Goal: Task Accomplishment & Management: Use online tool/utility

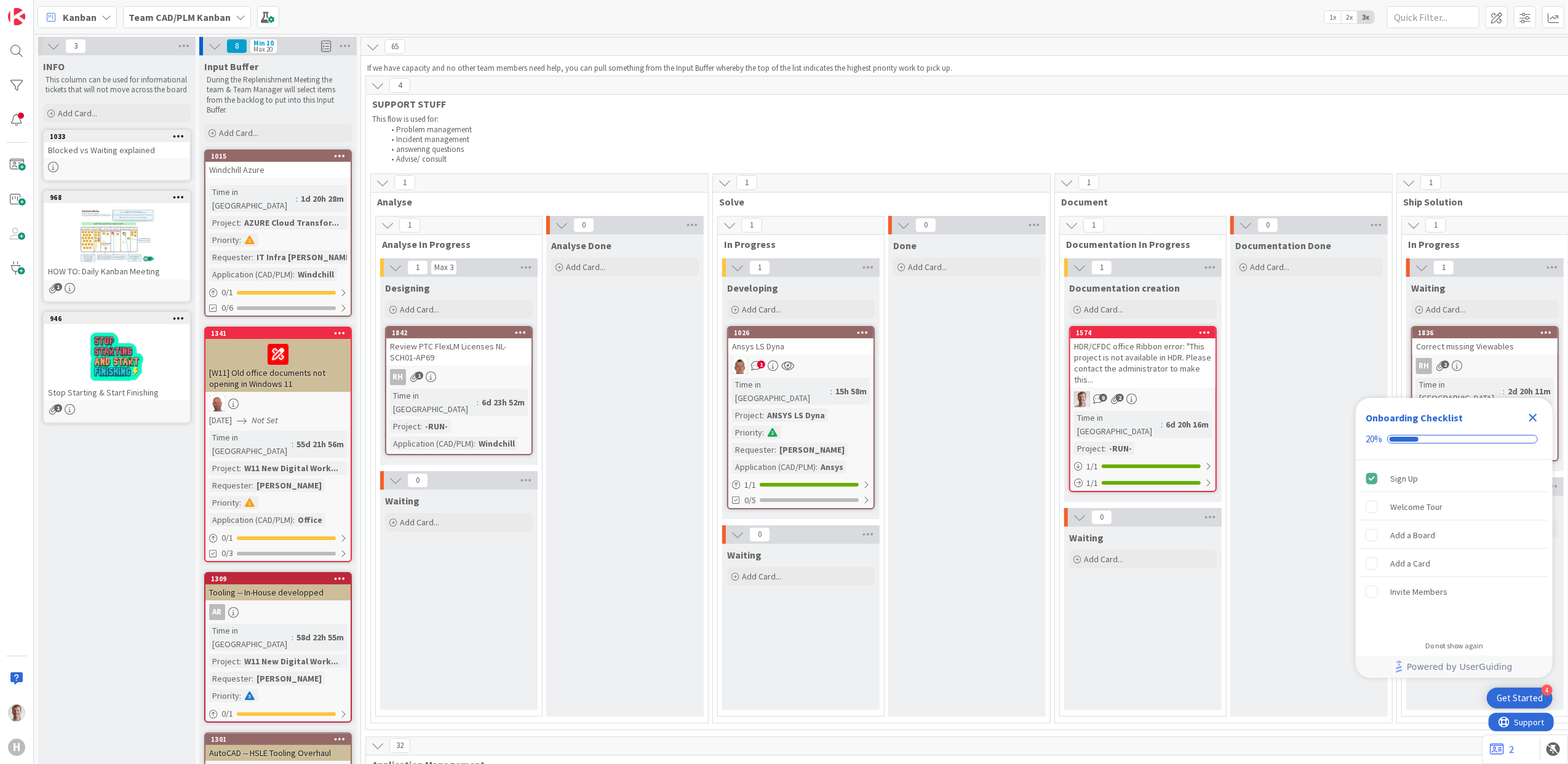
click at [85, 6] on div "Kanban" at bounding box center [77, 17] width 79 height 22
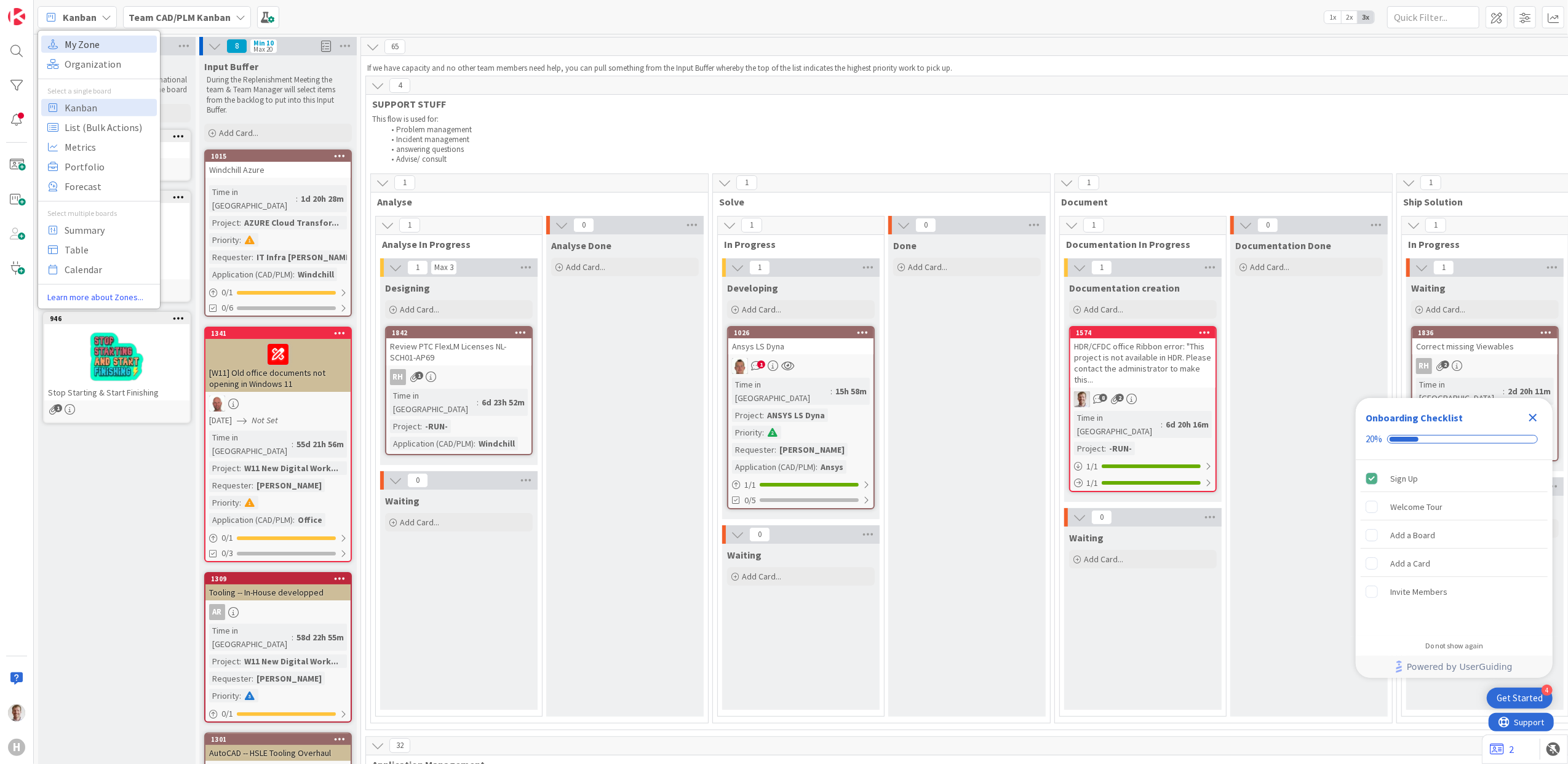
click at [110, 42] on span "My Zone" at bounding box center [109, 44] width 89 height 18
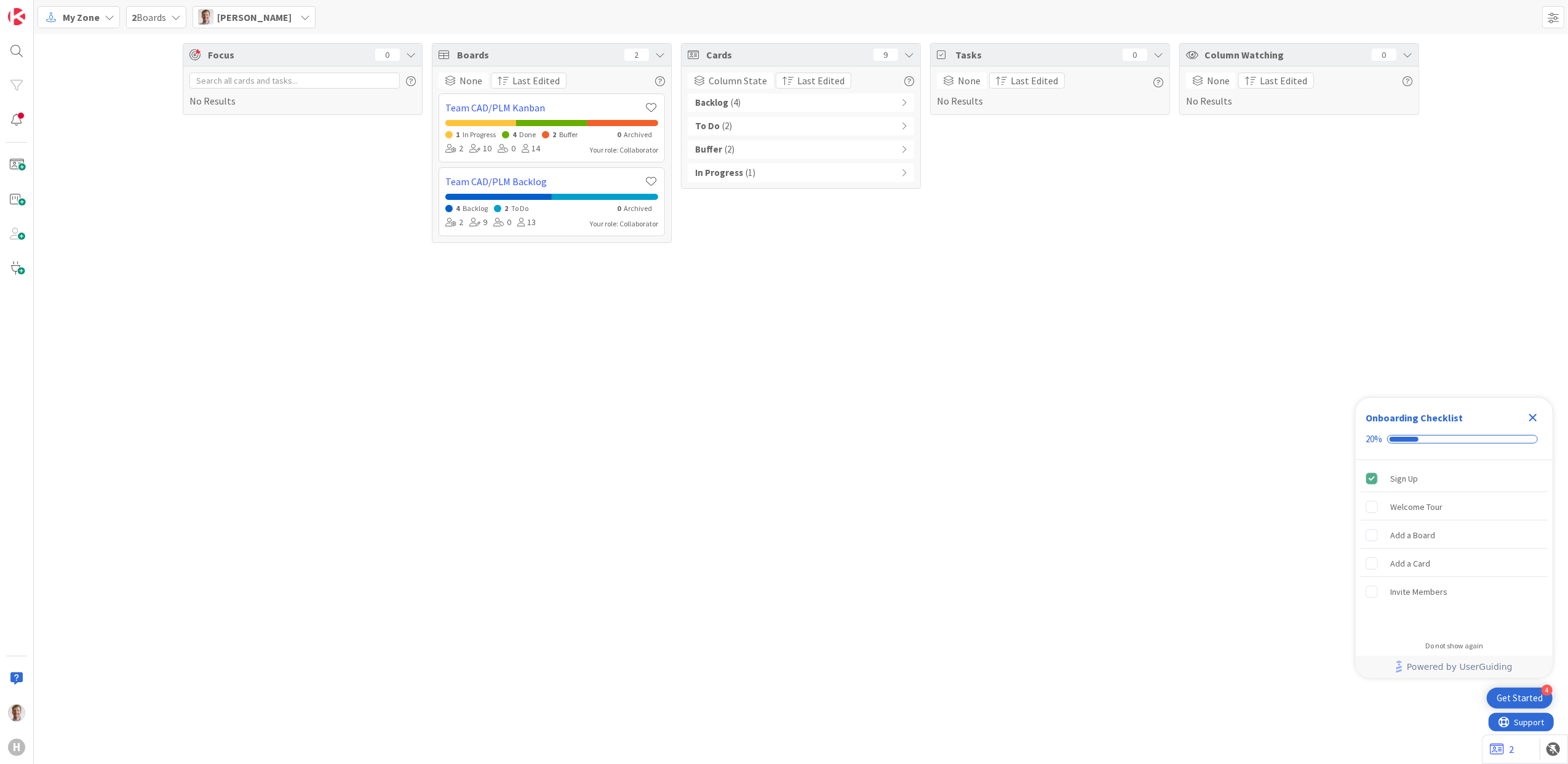
click at [783, 173] on div "In Progress ( 1 )" at bounding box center [801, 173] width 226 height 18
click at [752, 155] on div "Buffer ( 2 )" at bounding box center [801, 150] width 226 height 18
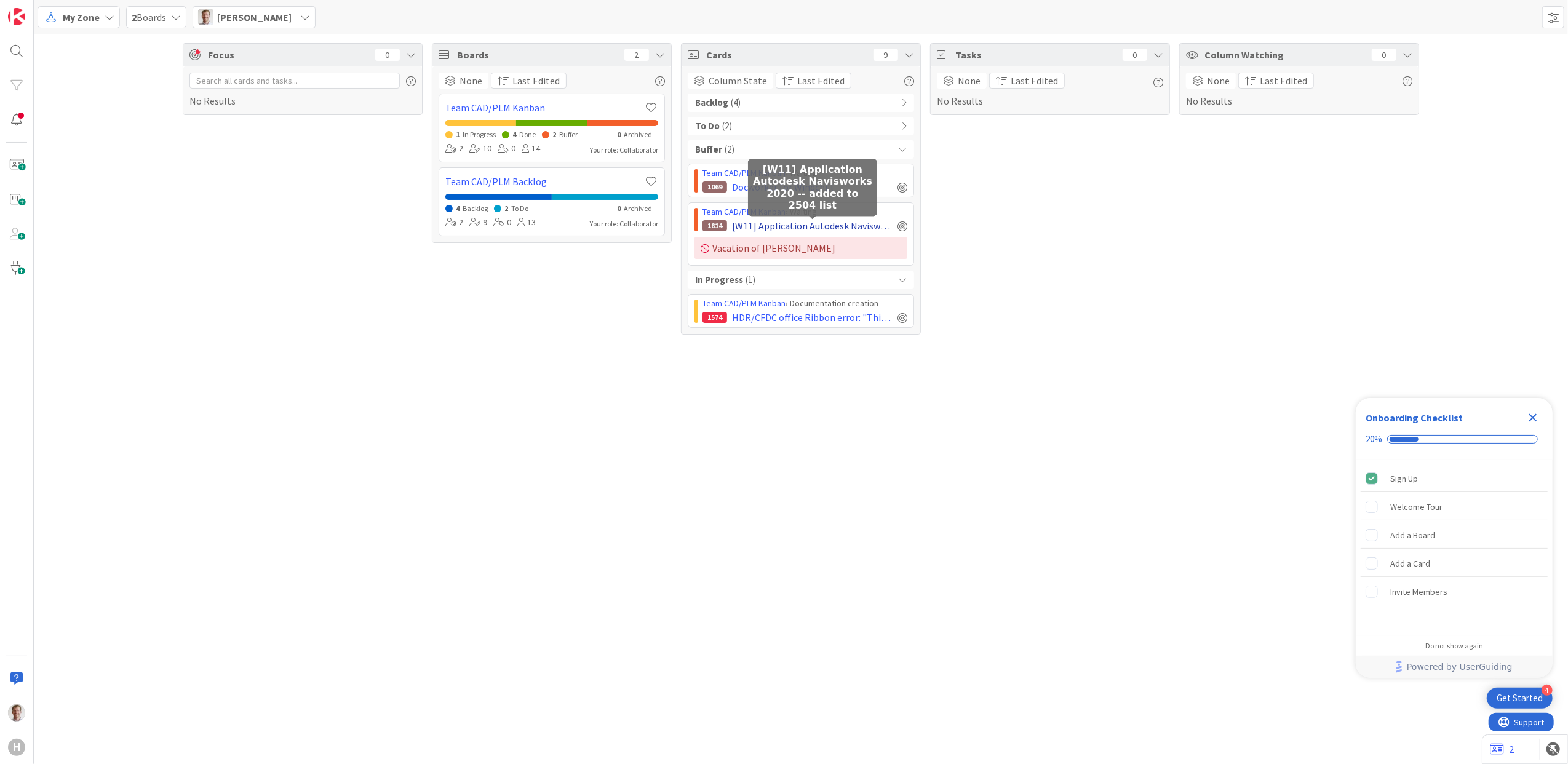
click at [837, 226] on span "[W11] Application Autodesk Navisworks 2020 -- added to 2504 list" at bounding box center [813, 225] width 161 height 15
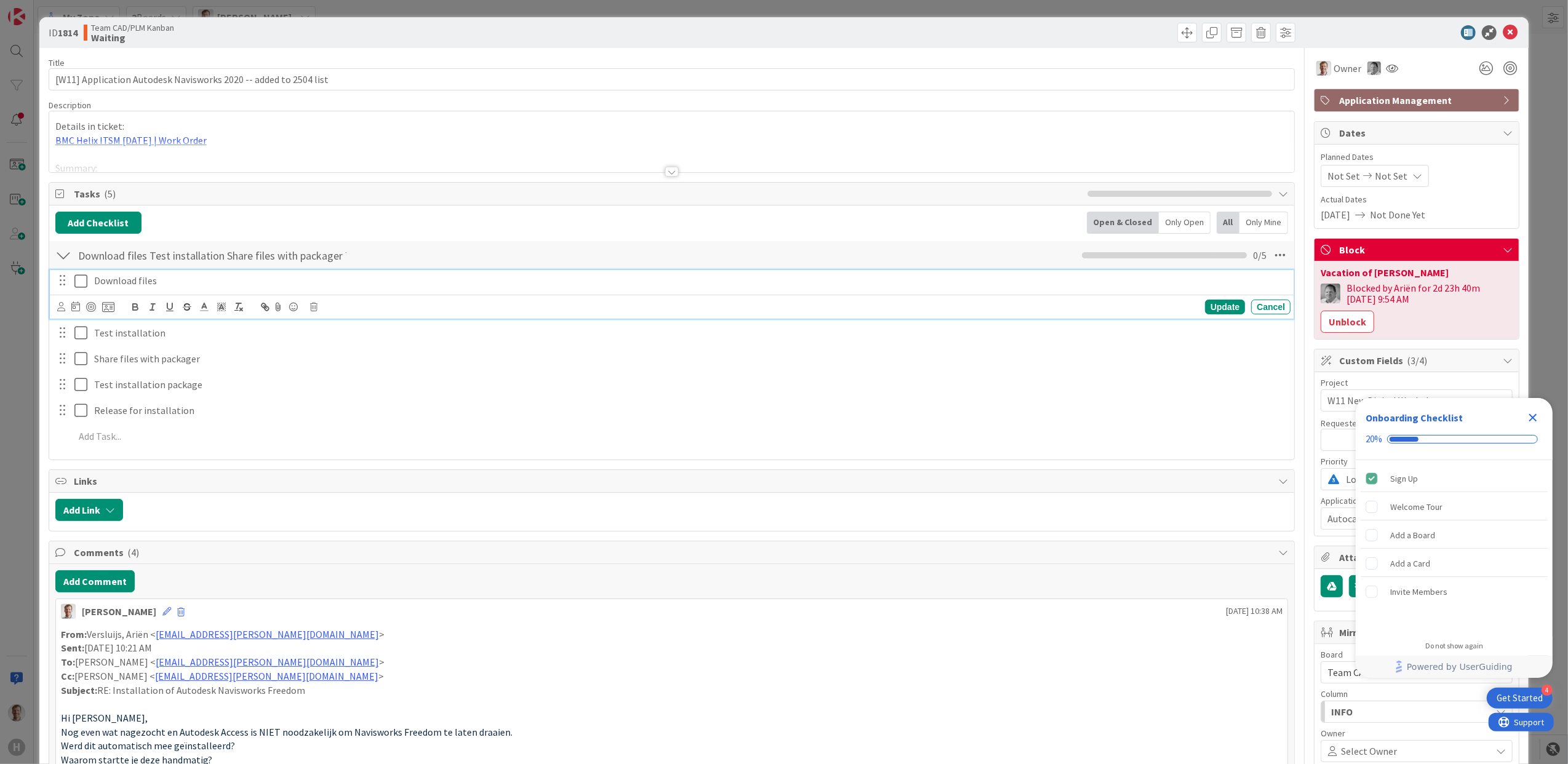
click at [77, 273] on button at bounding box center [82, 281] width 15 height 20
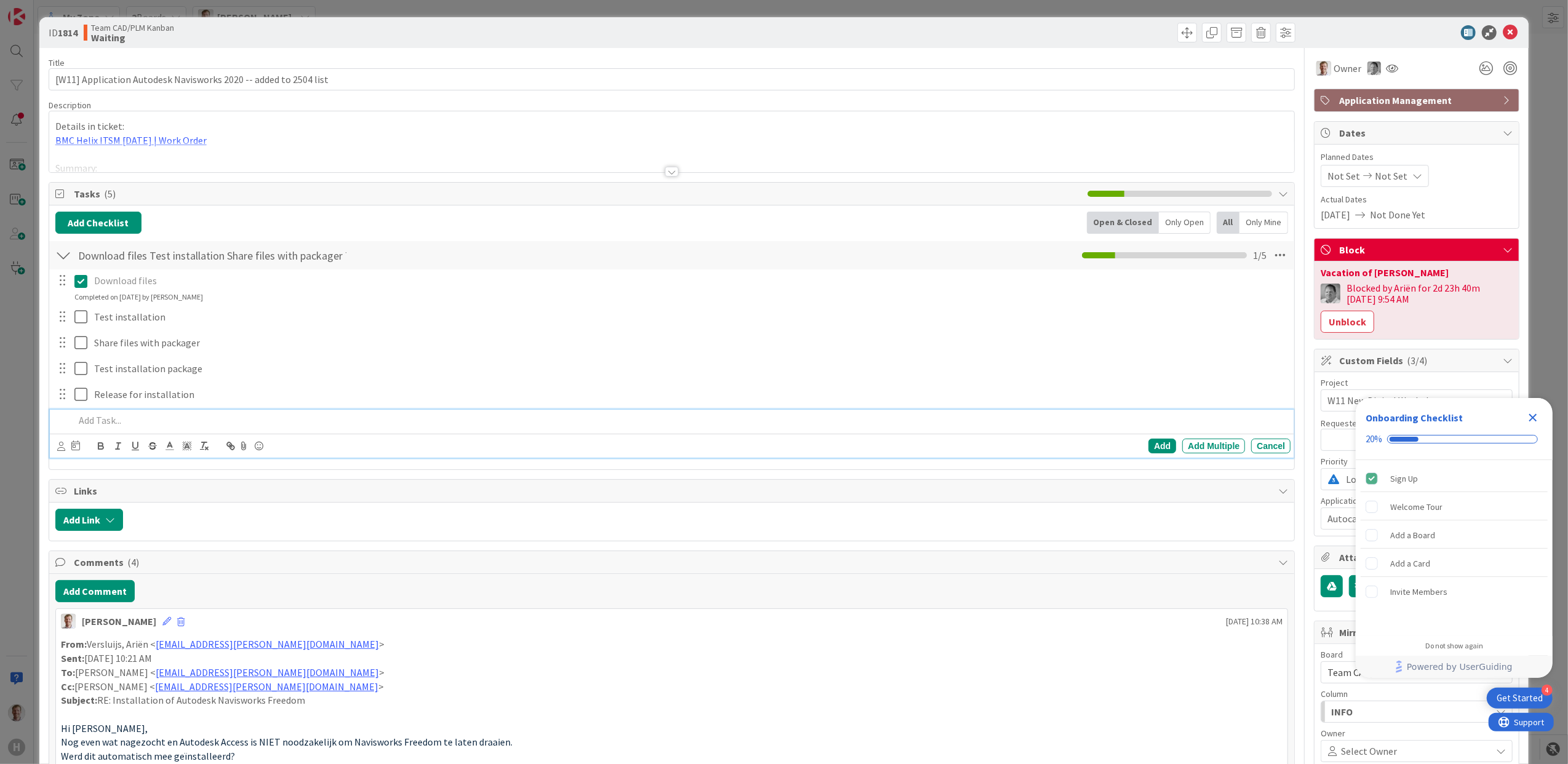
click at [121, 425] on p at bounding box center [680, 420] width 1212 height 14
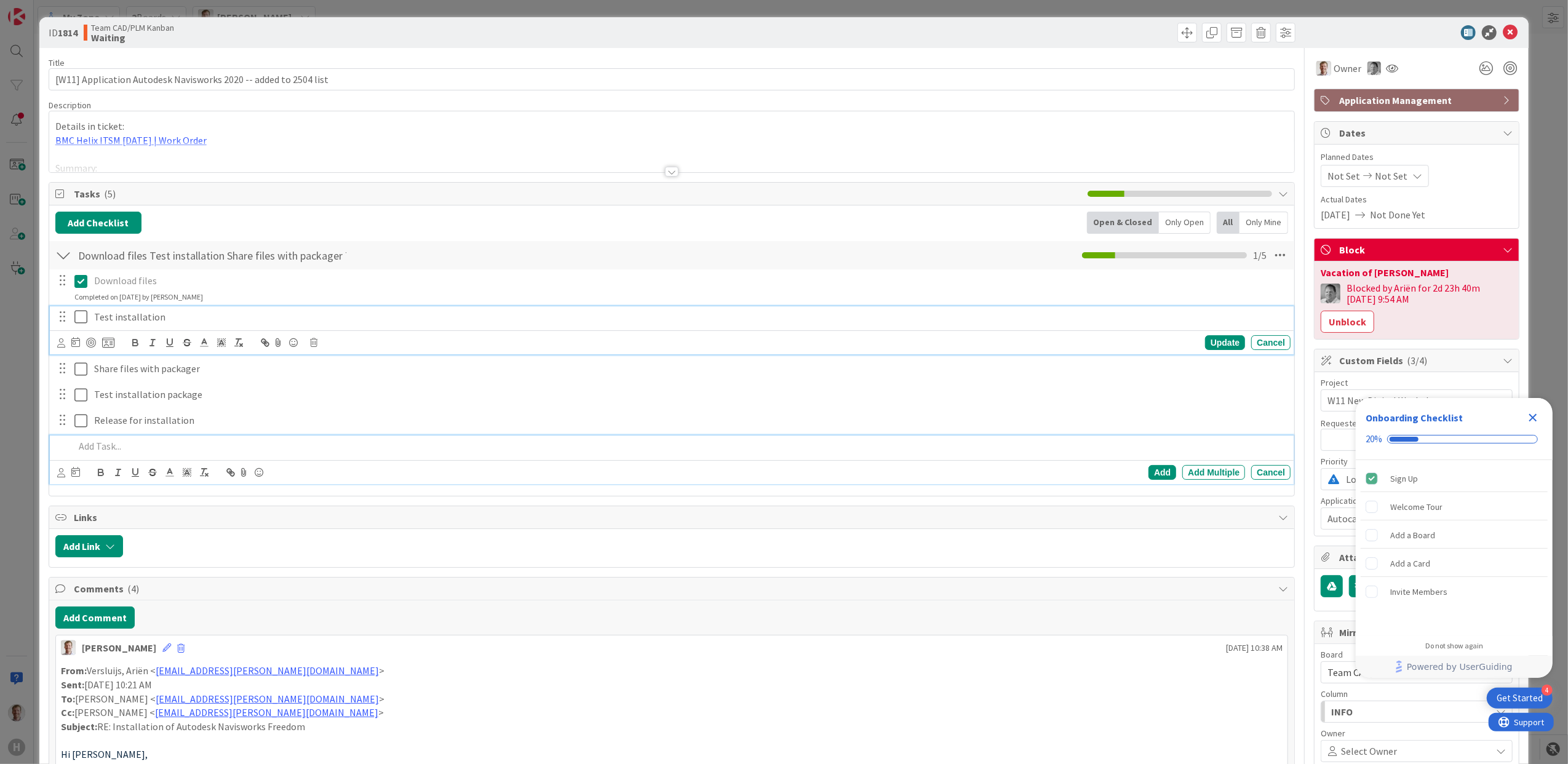
click at [171, 314] on p "Test installation" at bounding box center [689, 317] width 1192 height 14
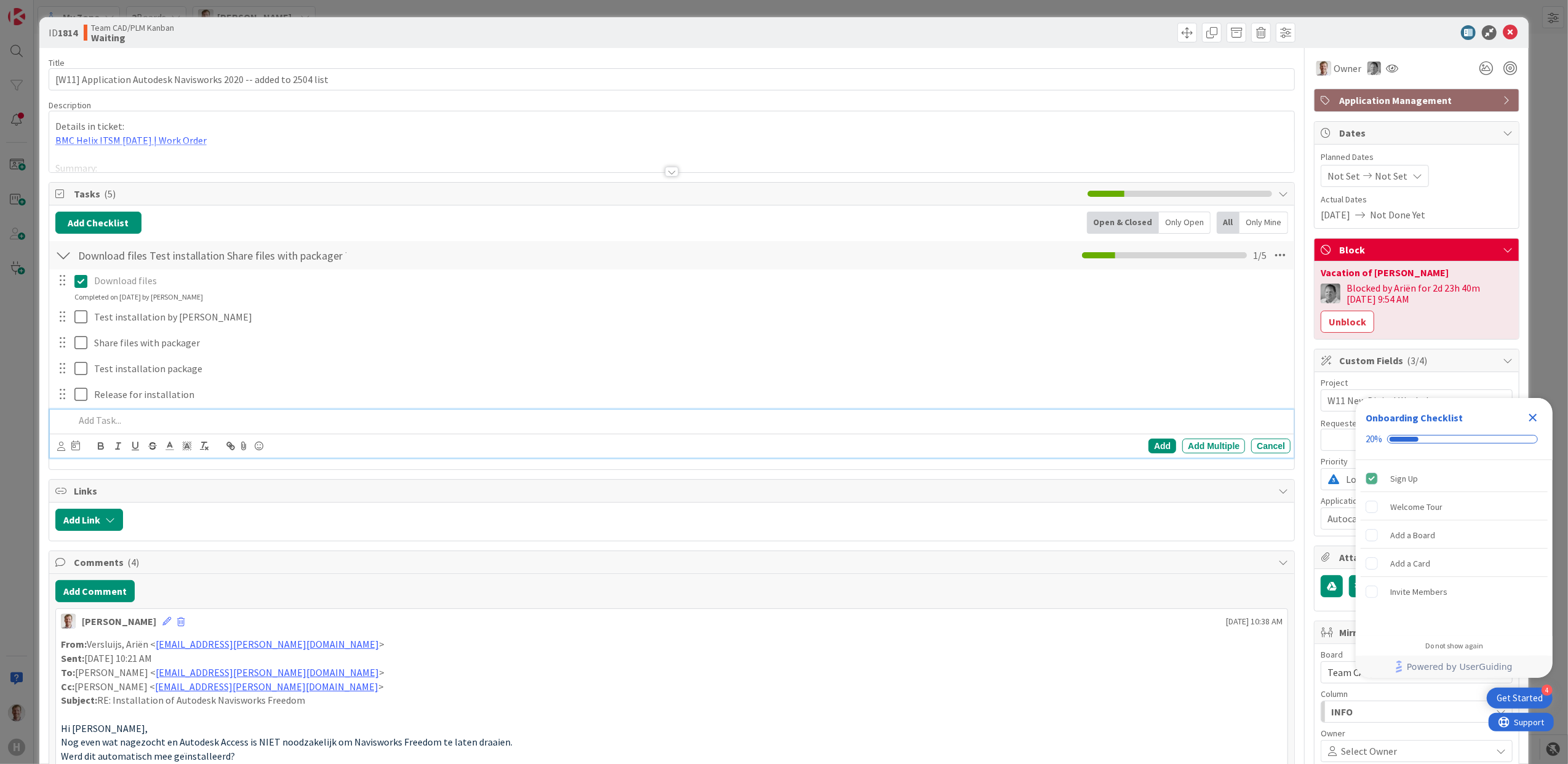
click at [133, 427] on p at bounding box center [680, 420] width 1212 height 14
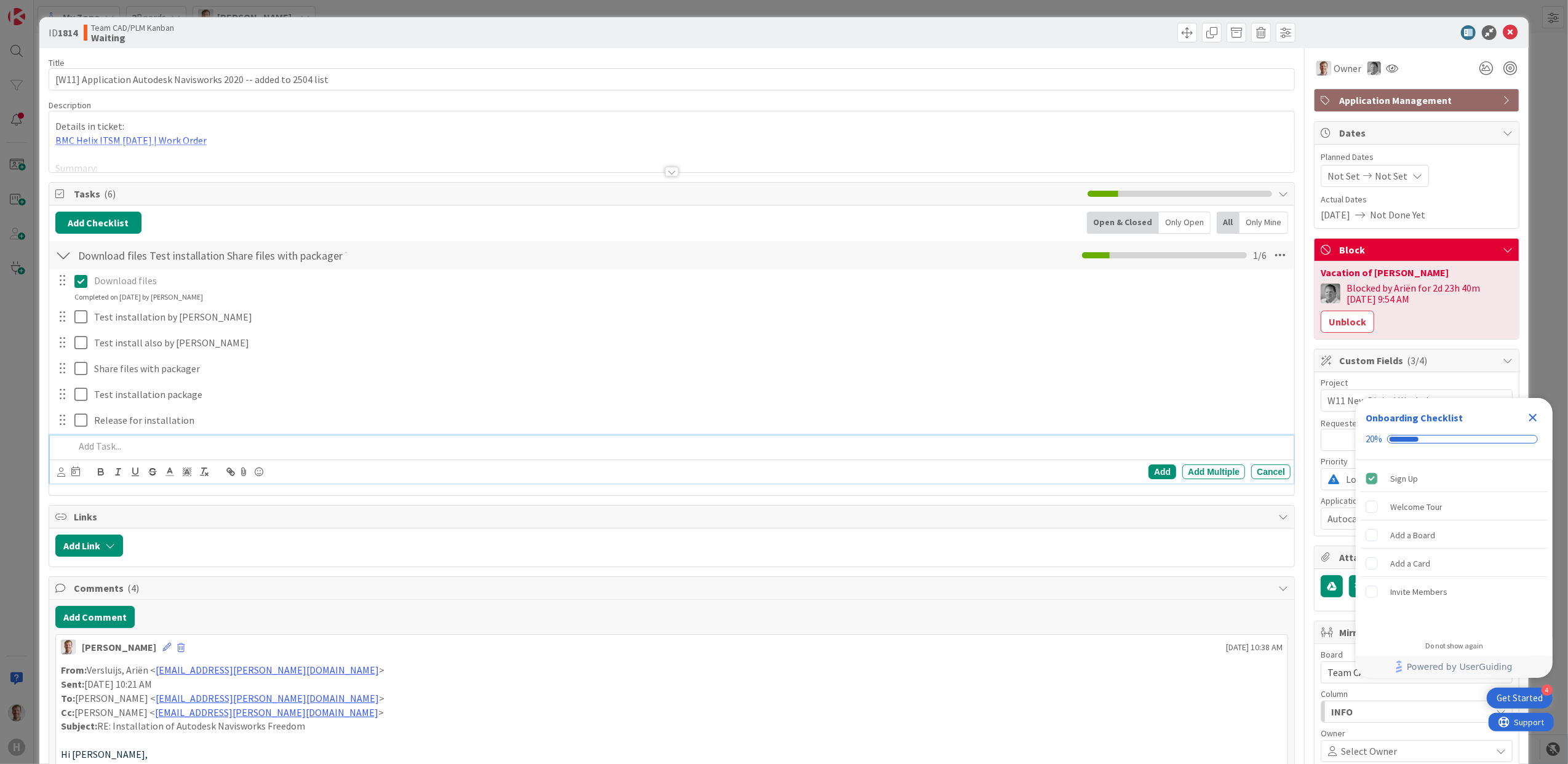
click at [136, 438] on div at bounding box center [680, 446] width 1222 height 22
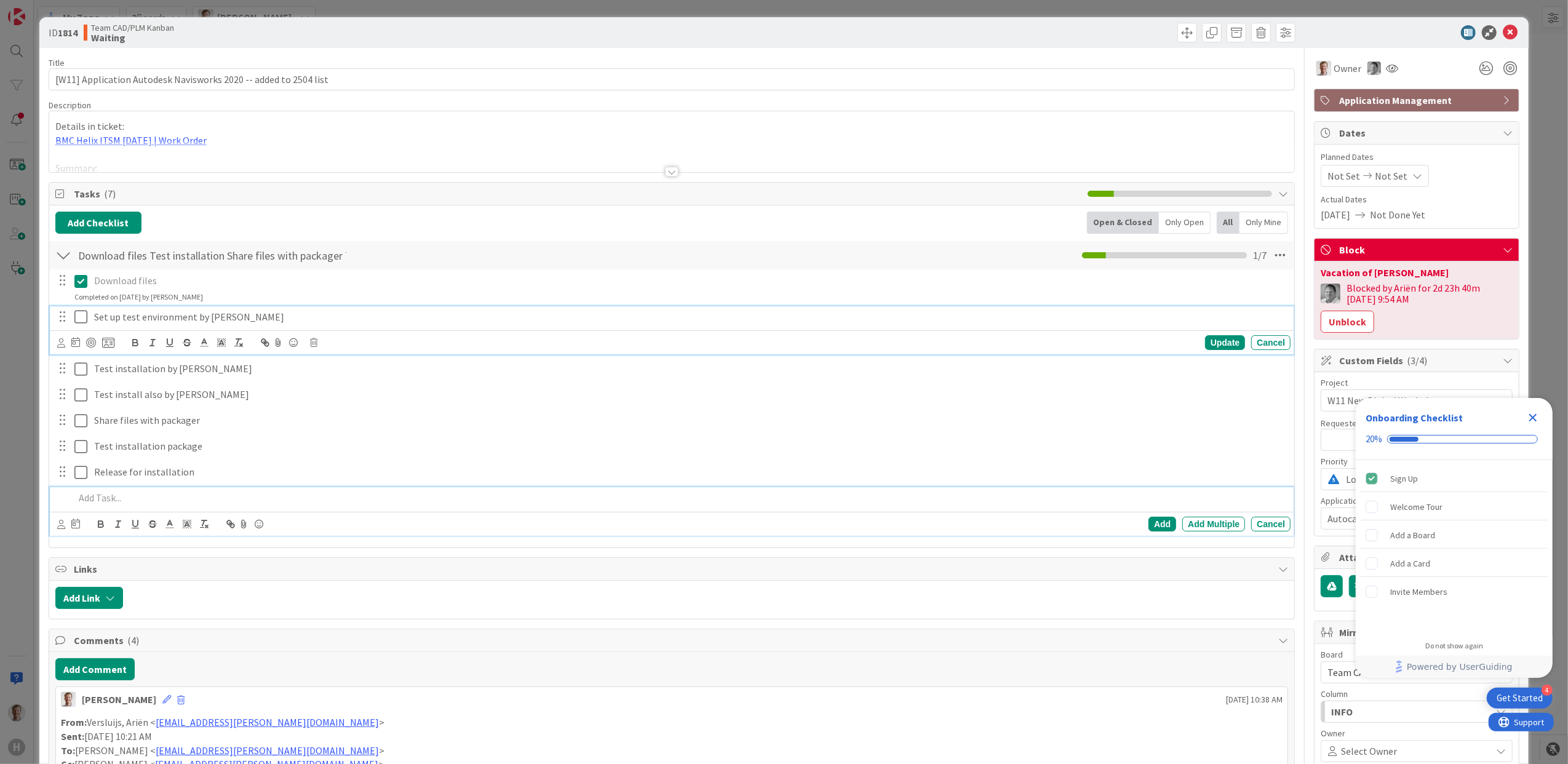
click at [84, 315] on icon at bounding box center [81, 317] width 13 height 15
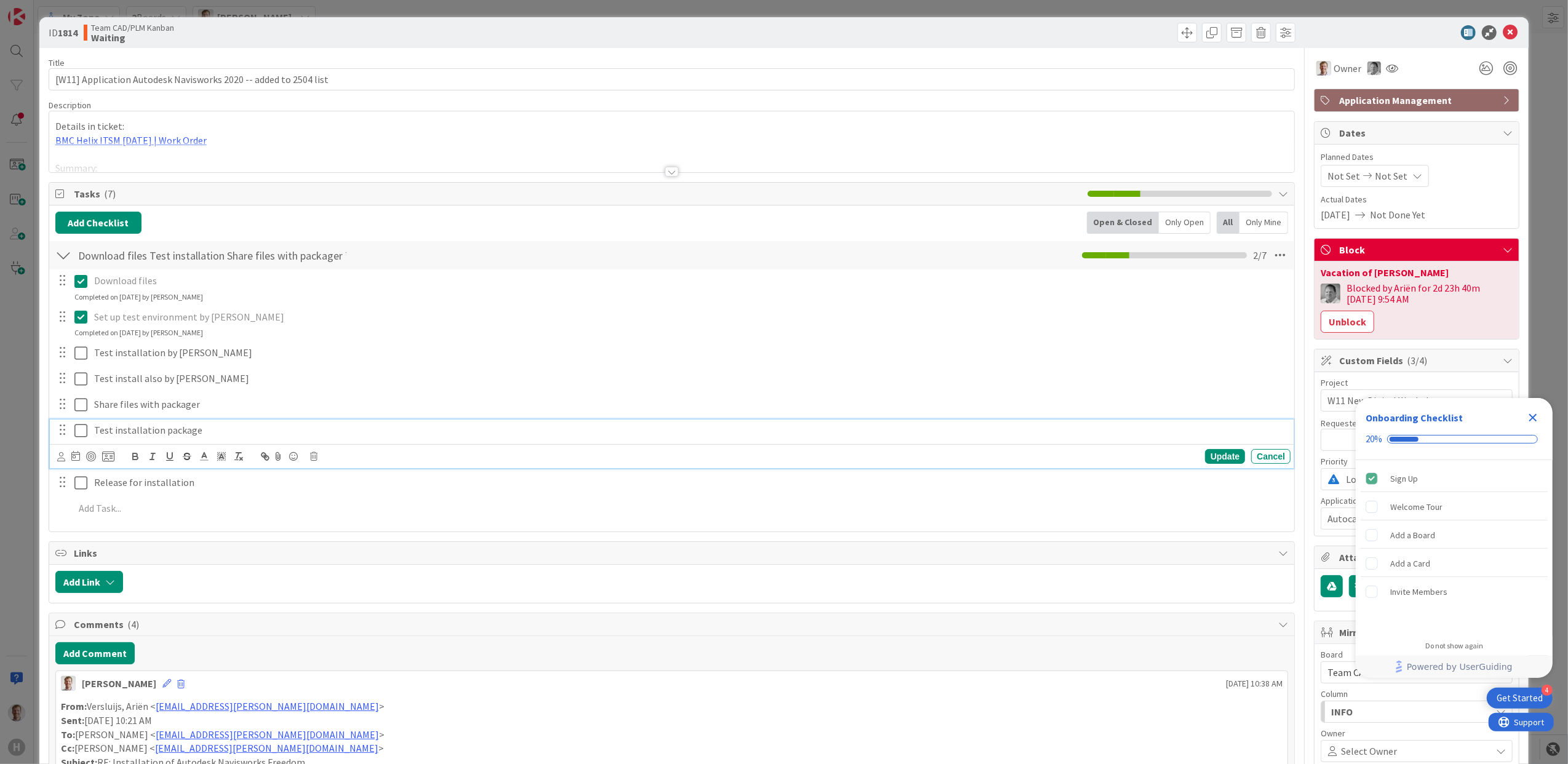
click at [126, 434] on p "Test installation package" at bounding box center [689, 429] width 1192 height 14
click at [99, 437] on p "Test installation package" at bounding box center [689, 429] width 1192 height 14
click at [249, 427] on p "Total tests installation package" at bounding box center [689, 429] width 1192 height 14
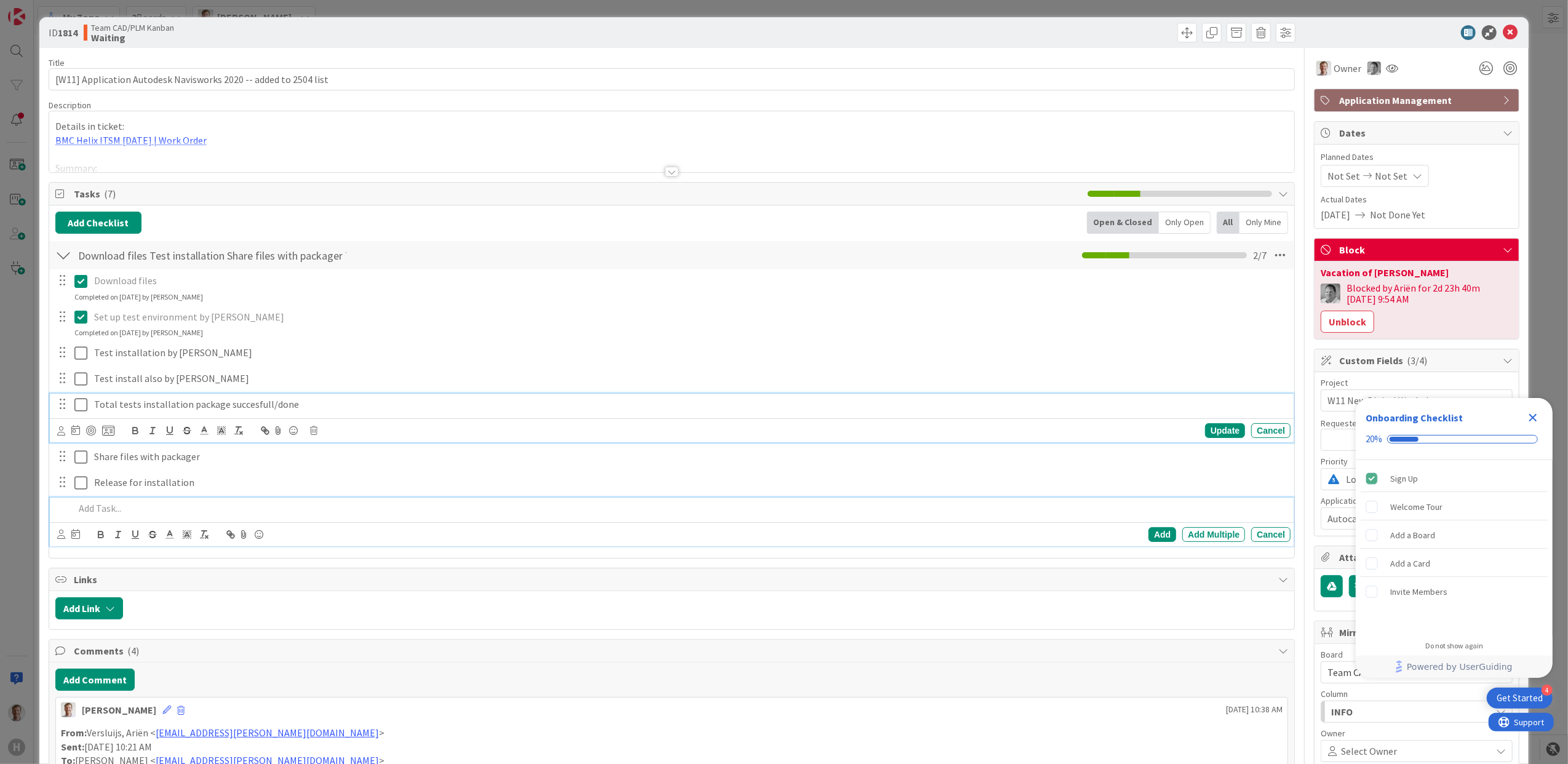
click at [280, 500] on div at bounding box center [680, 508] width 1222 height 22
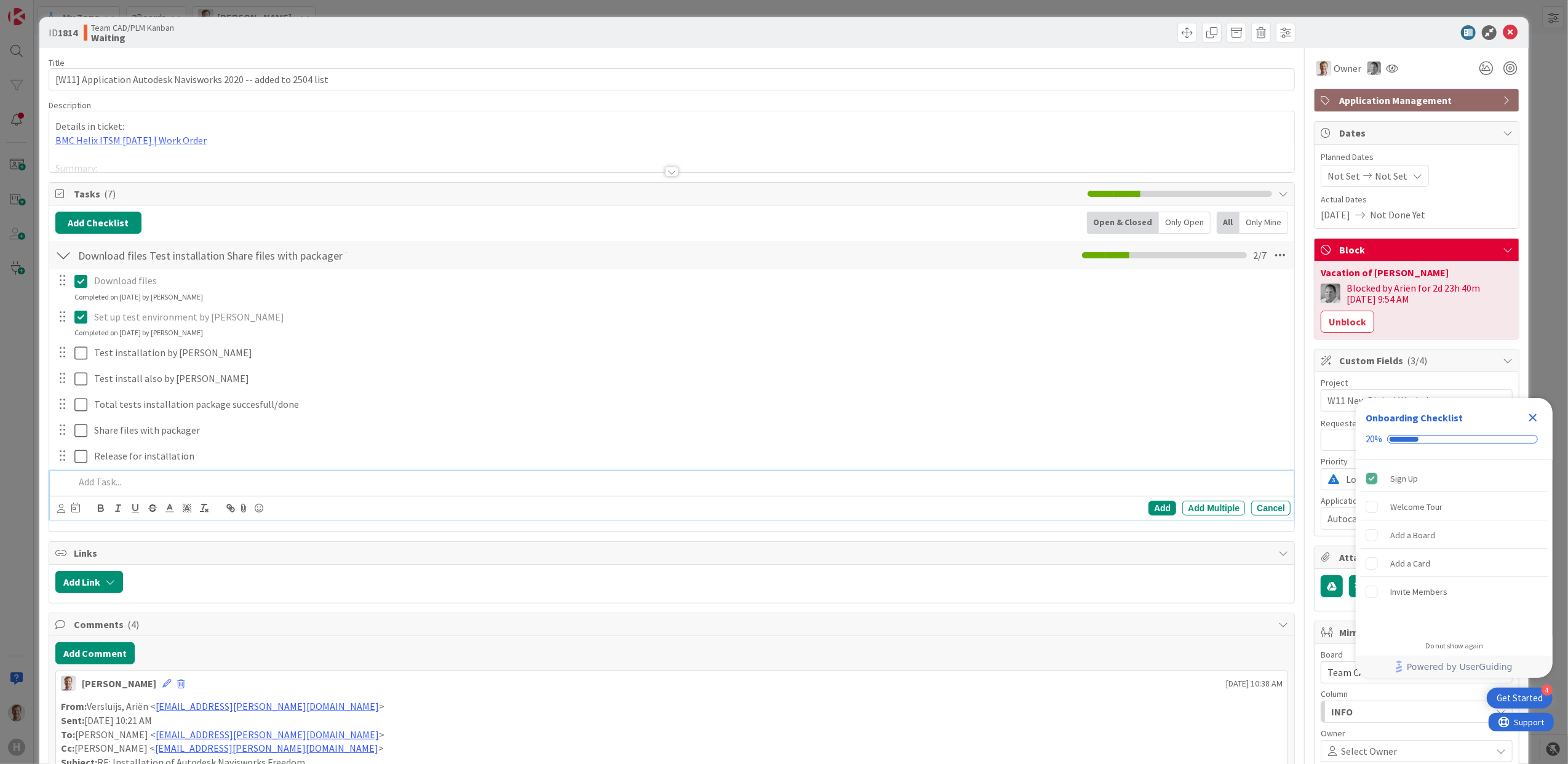
click at [132, 487] on p at bounding box center [680, 481] width 1212 height 14
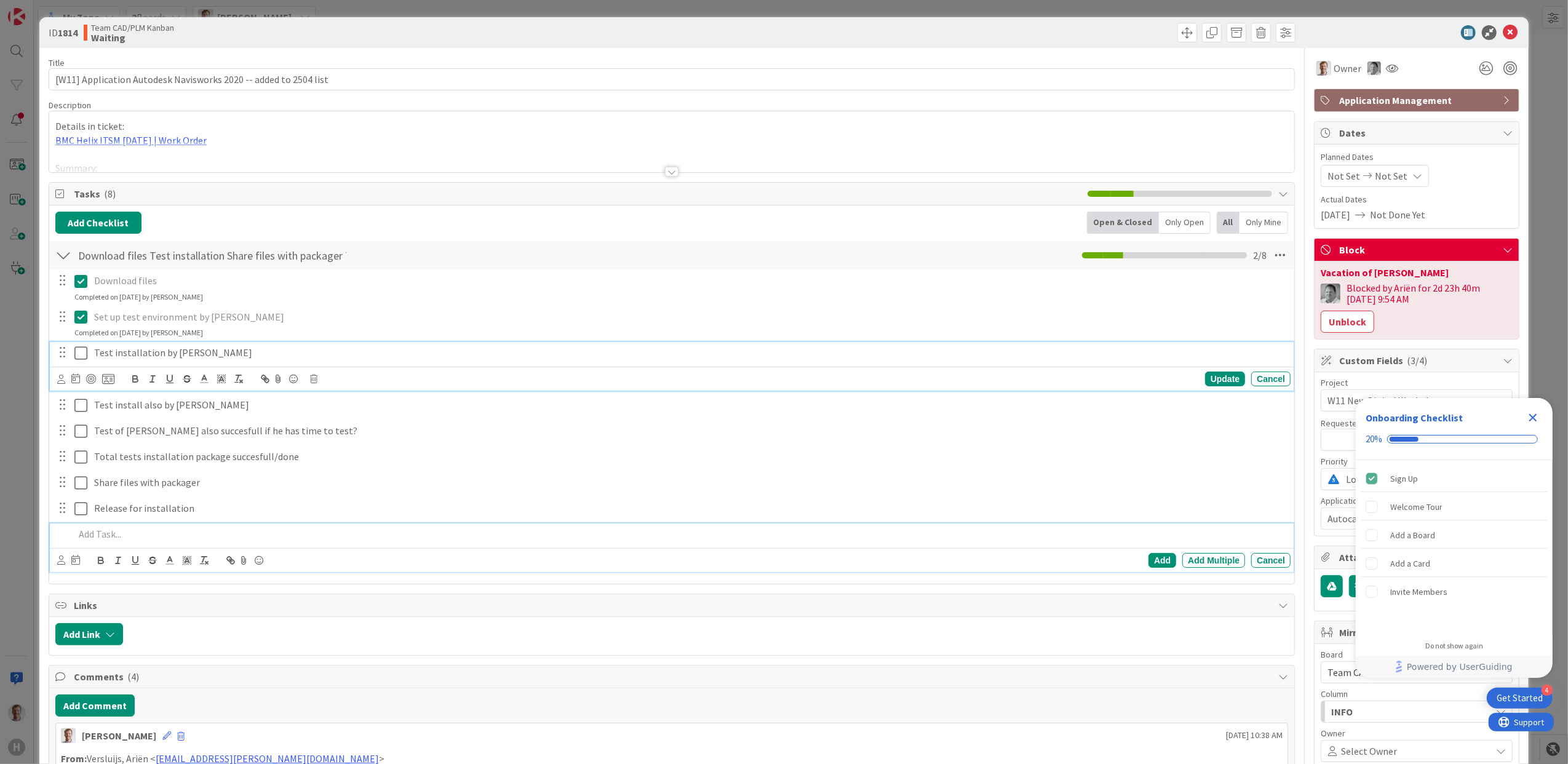
click at [118, 348] on p "Test installation by Arien" at bounding box center [689, 352] width 1192 height 14
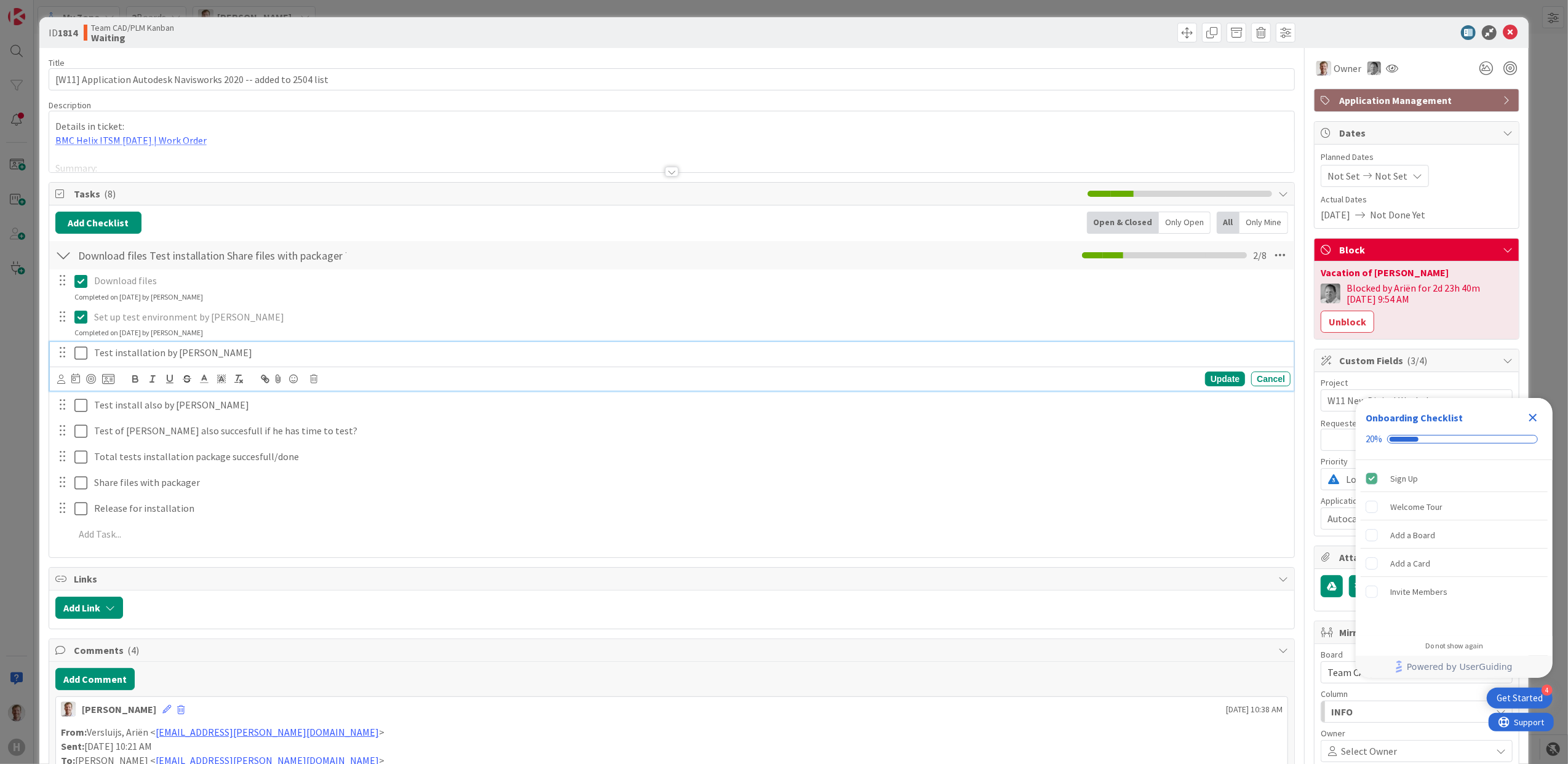
click at [95, 358] on p "Test installation by Arien" at bounding box center [689, 352] width 1192 height 14
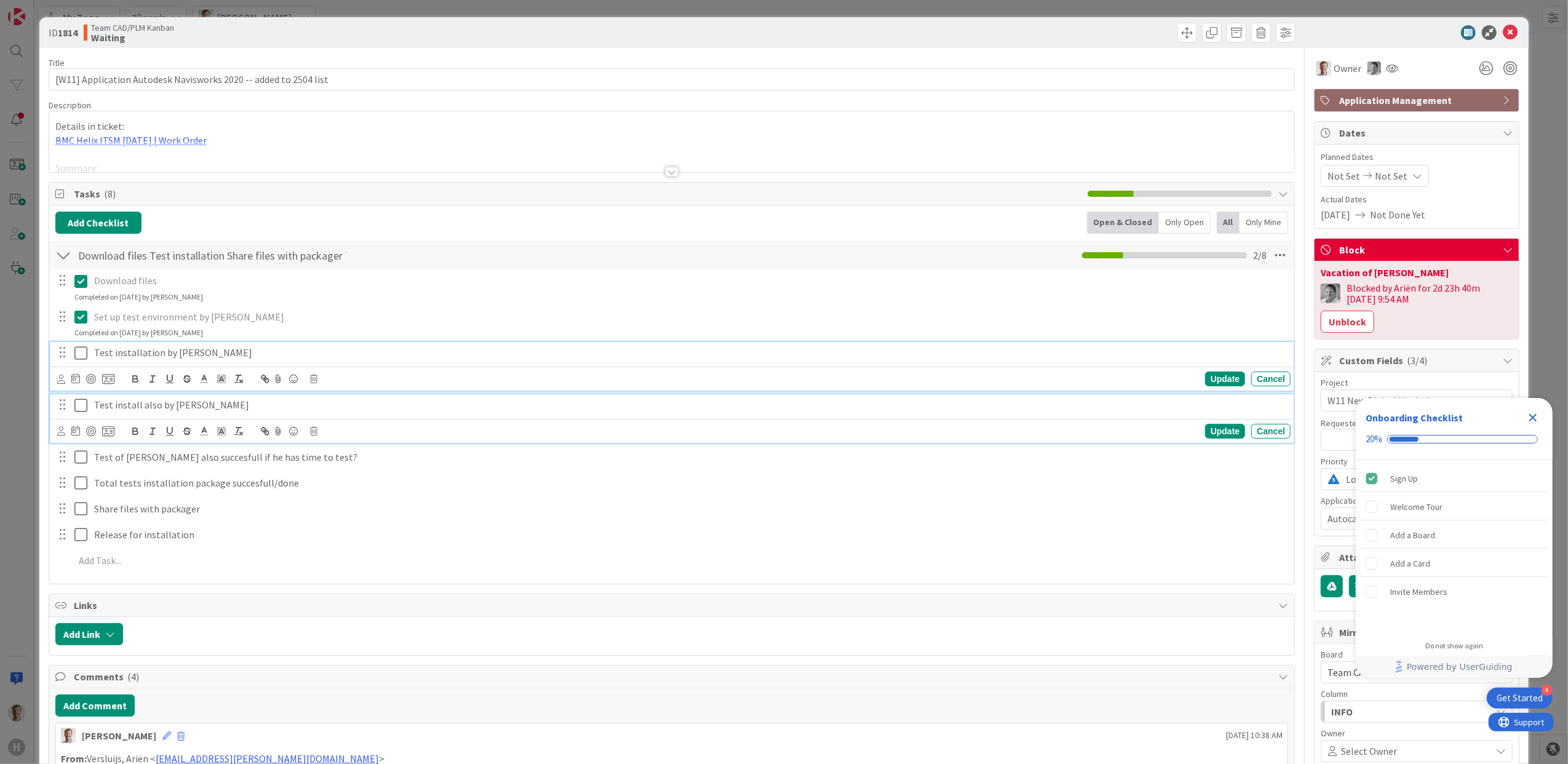
click at [91, 409] on div "Test install also by Bas" at bounding box center [690, 405] width 1202 height 22
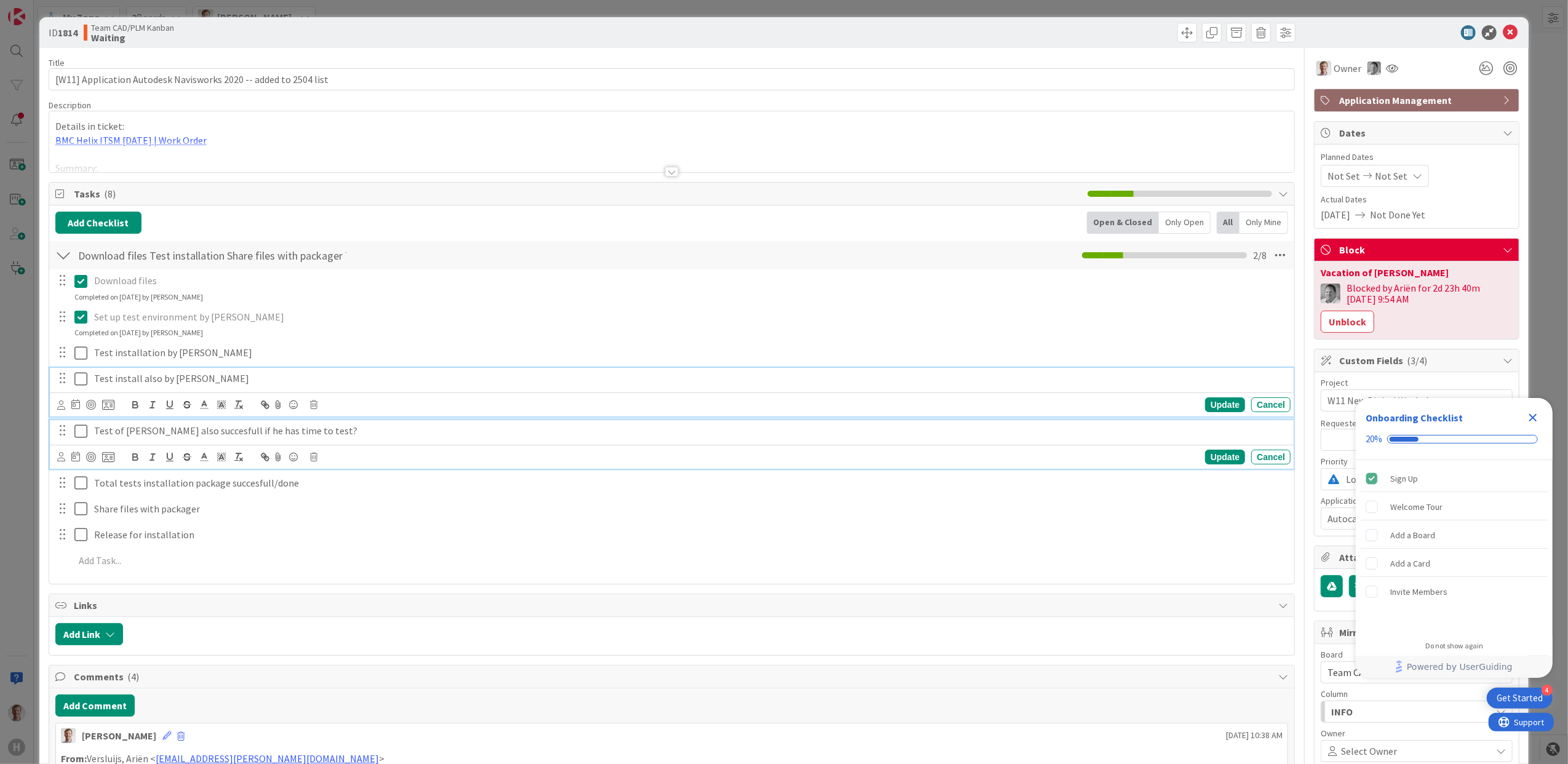
click at [94, 432] on p "Test of Danny also succesfull if he has time to test?" at bounding box center [689, 430] width 1192 height 14
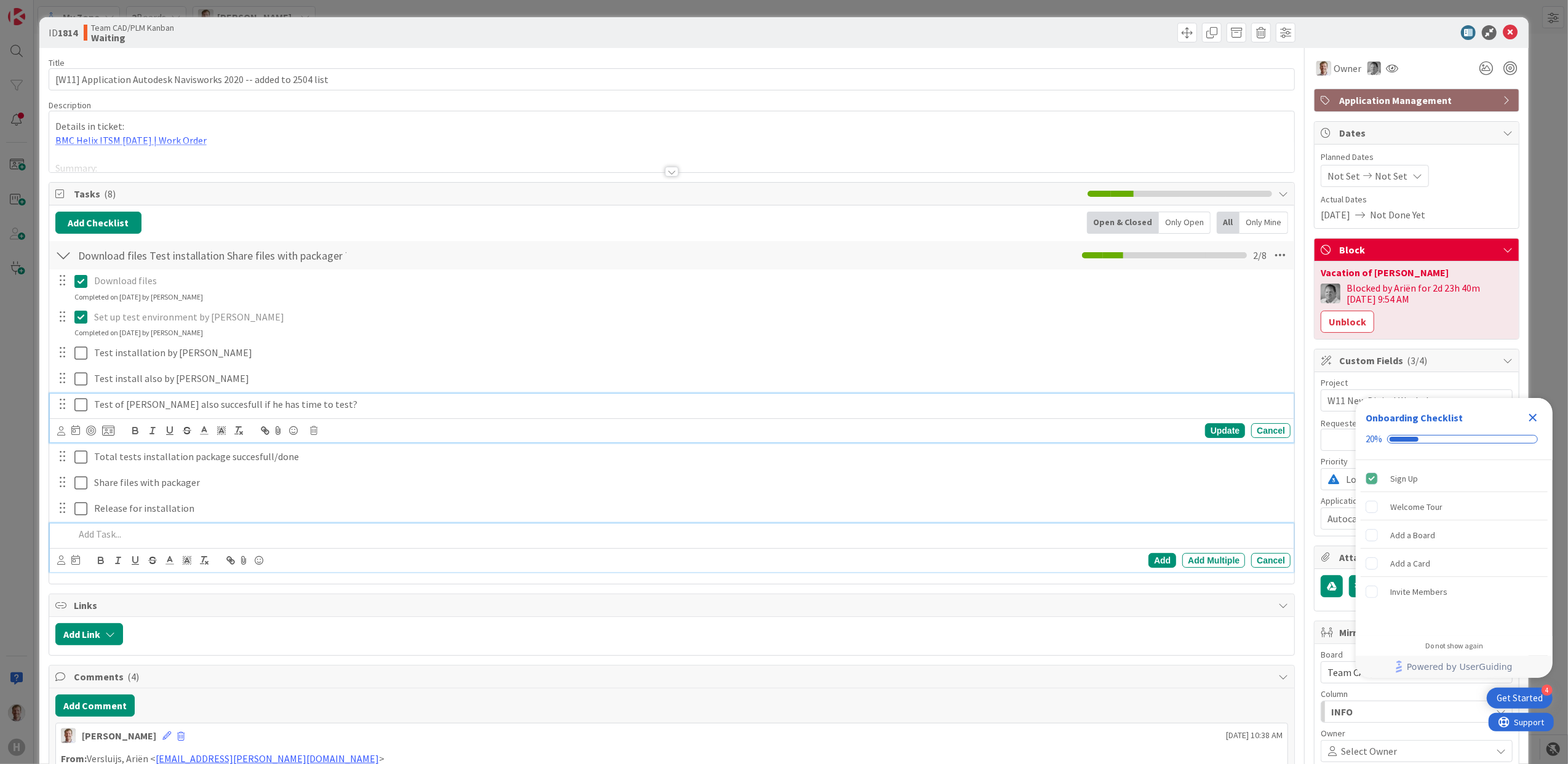
click at [435, 527] on div at bounding box center [680, 534] width 1222 height 22
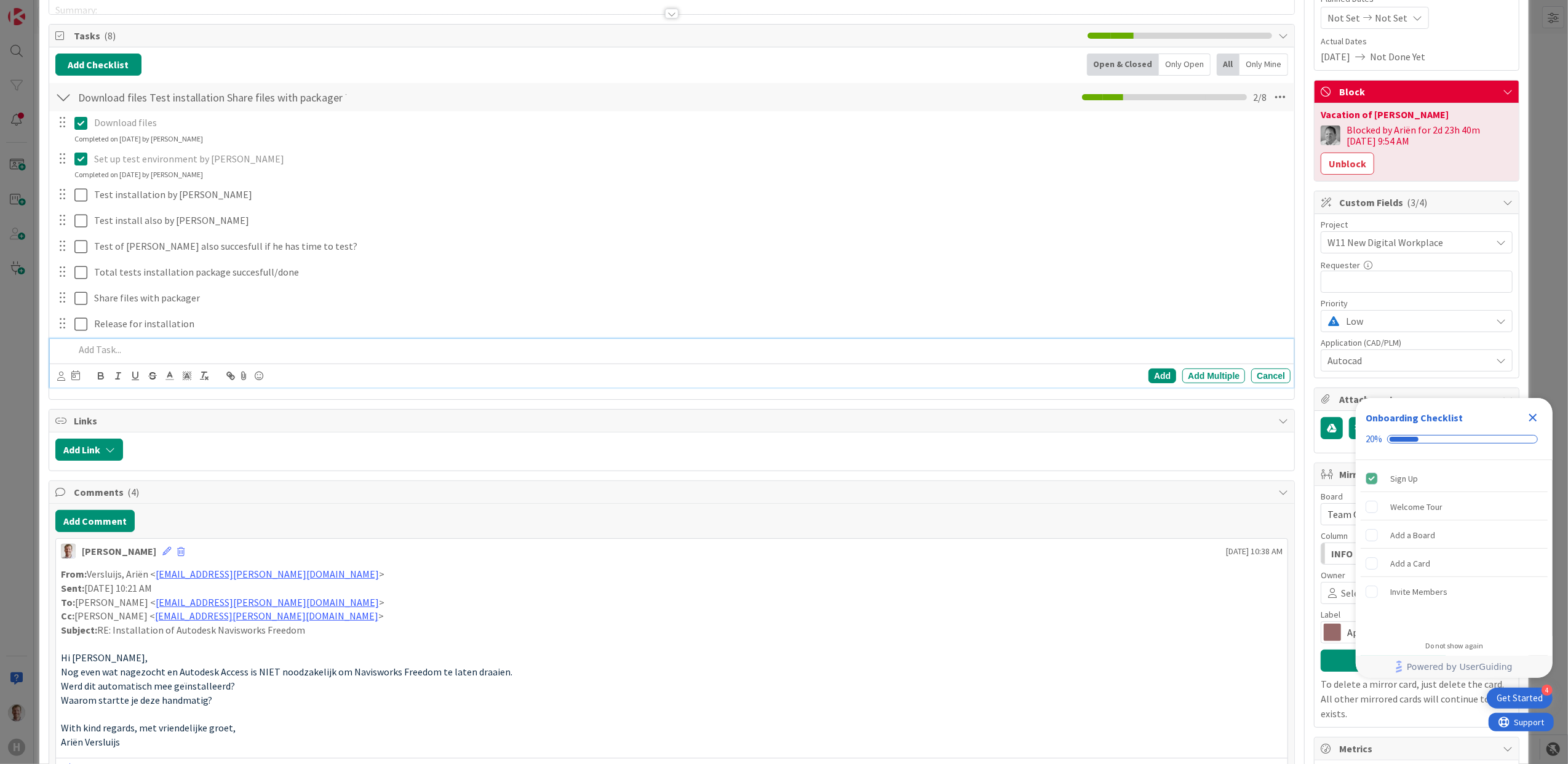
scroll to position [163, 0]
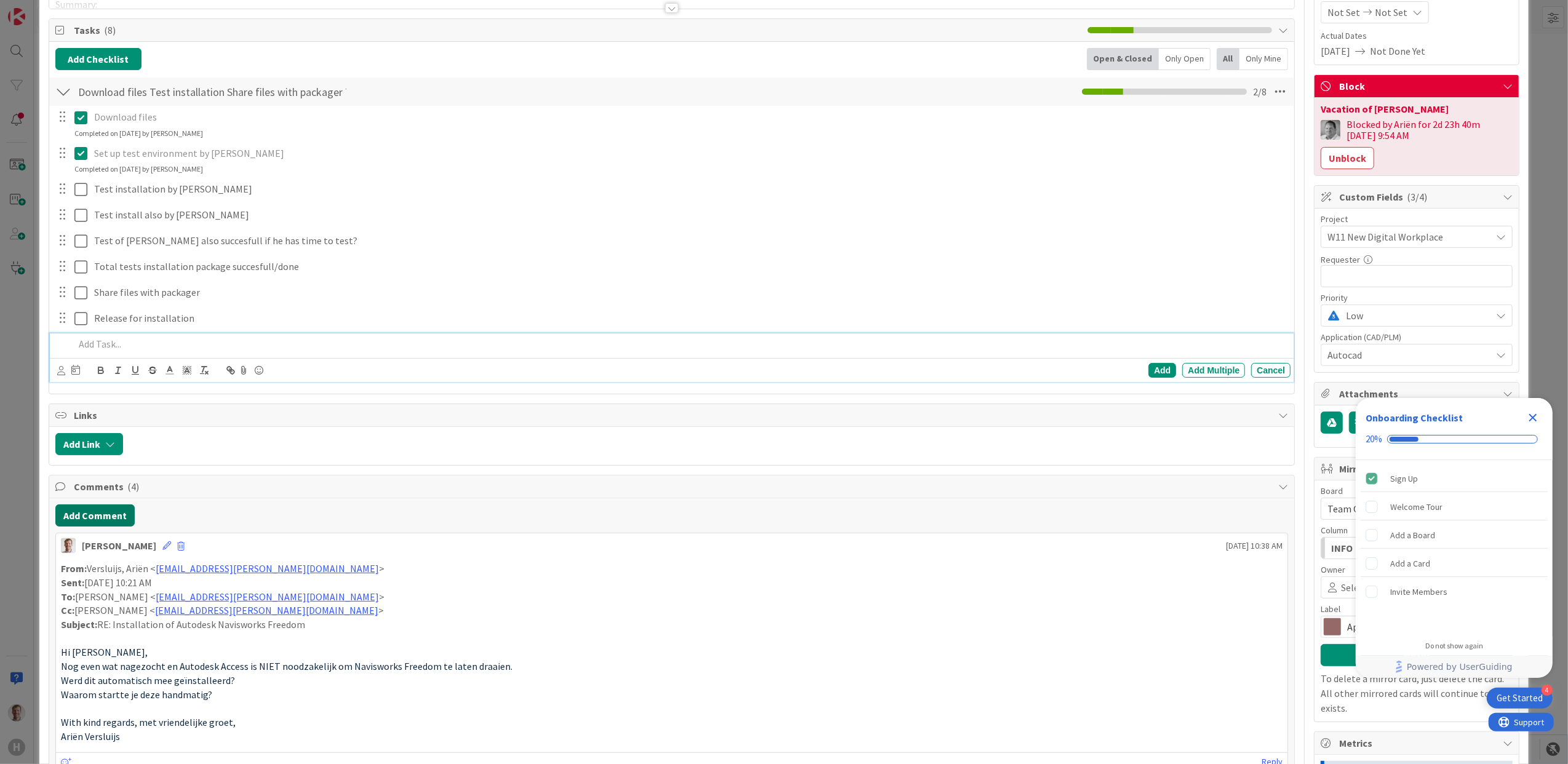
click at [103, 518] on button "Add Comment" at bounding box center [95, 515] width 79 height 22
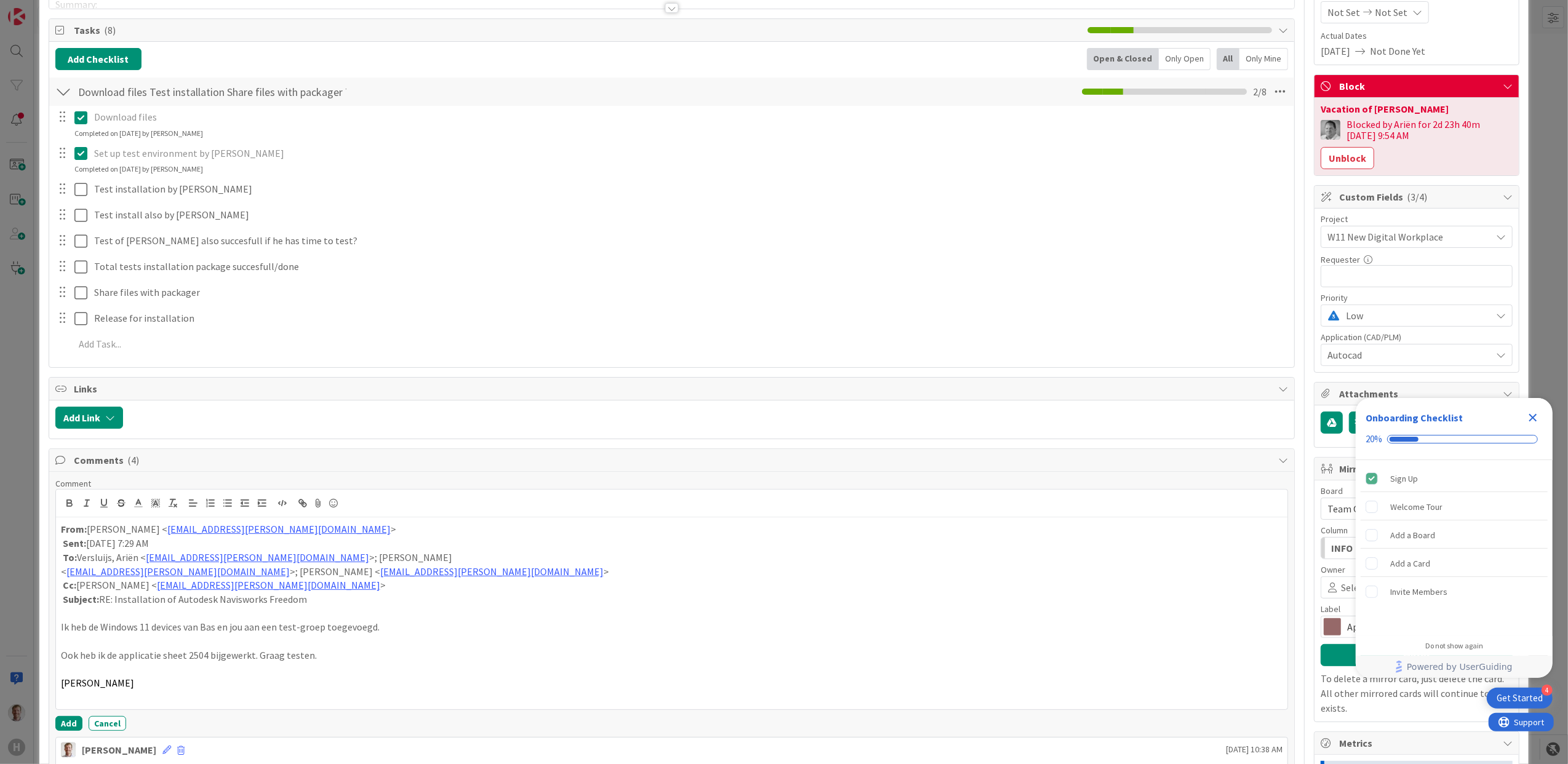
click at [119, 675] on p at bounding box center [672, 669] width 1223 height 14
click at [93, 645] on p at bounding box center [672, 641] width 1223 height 14
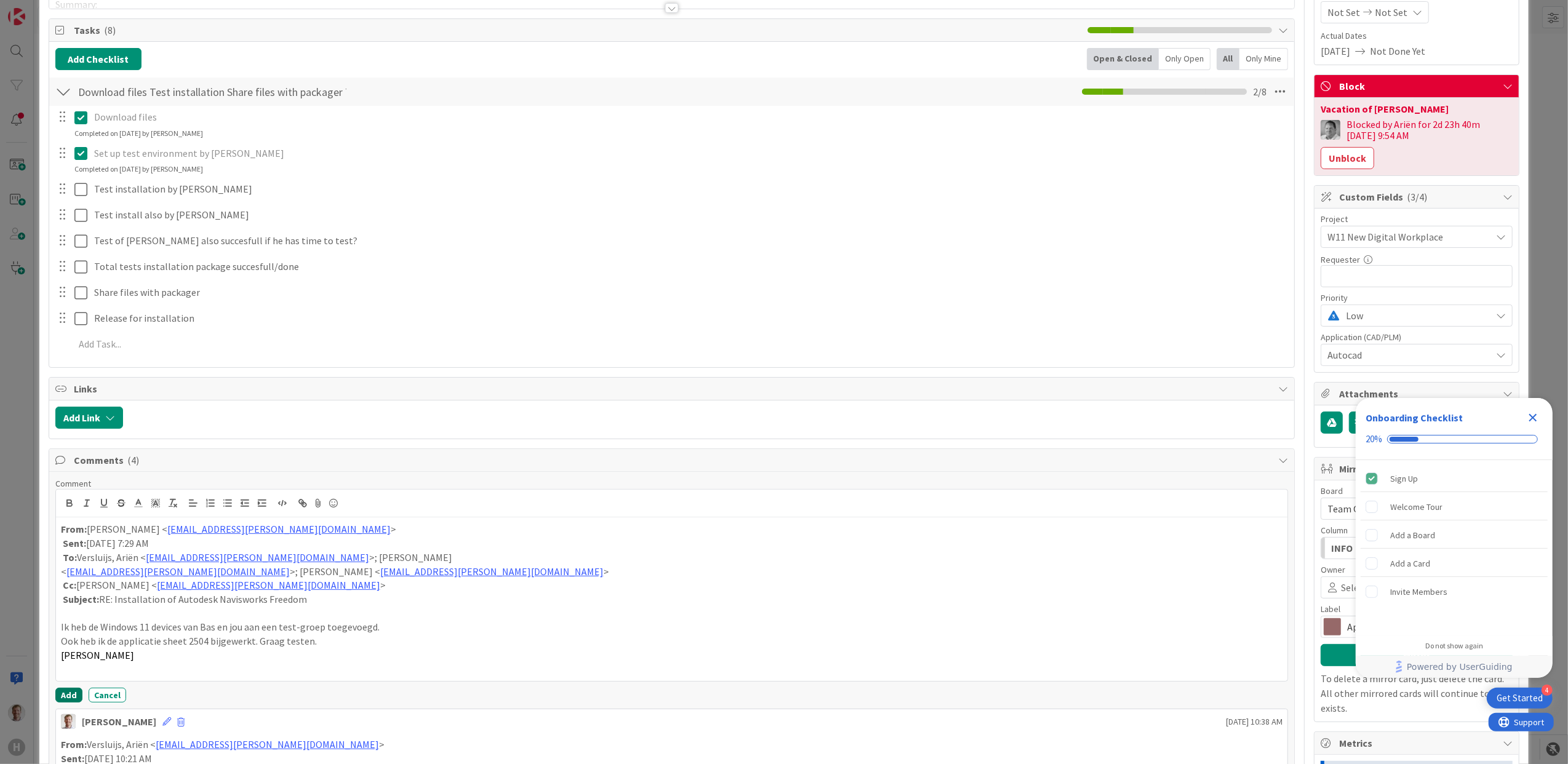
click at [65, 700] on button "Add" at bounding box center [69, 695] width 27 height 15
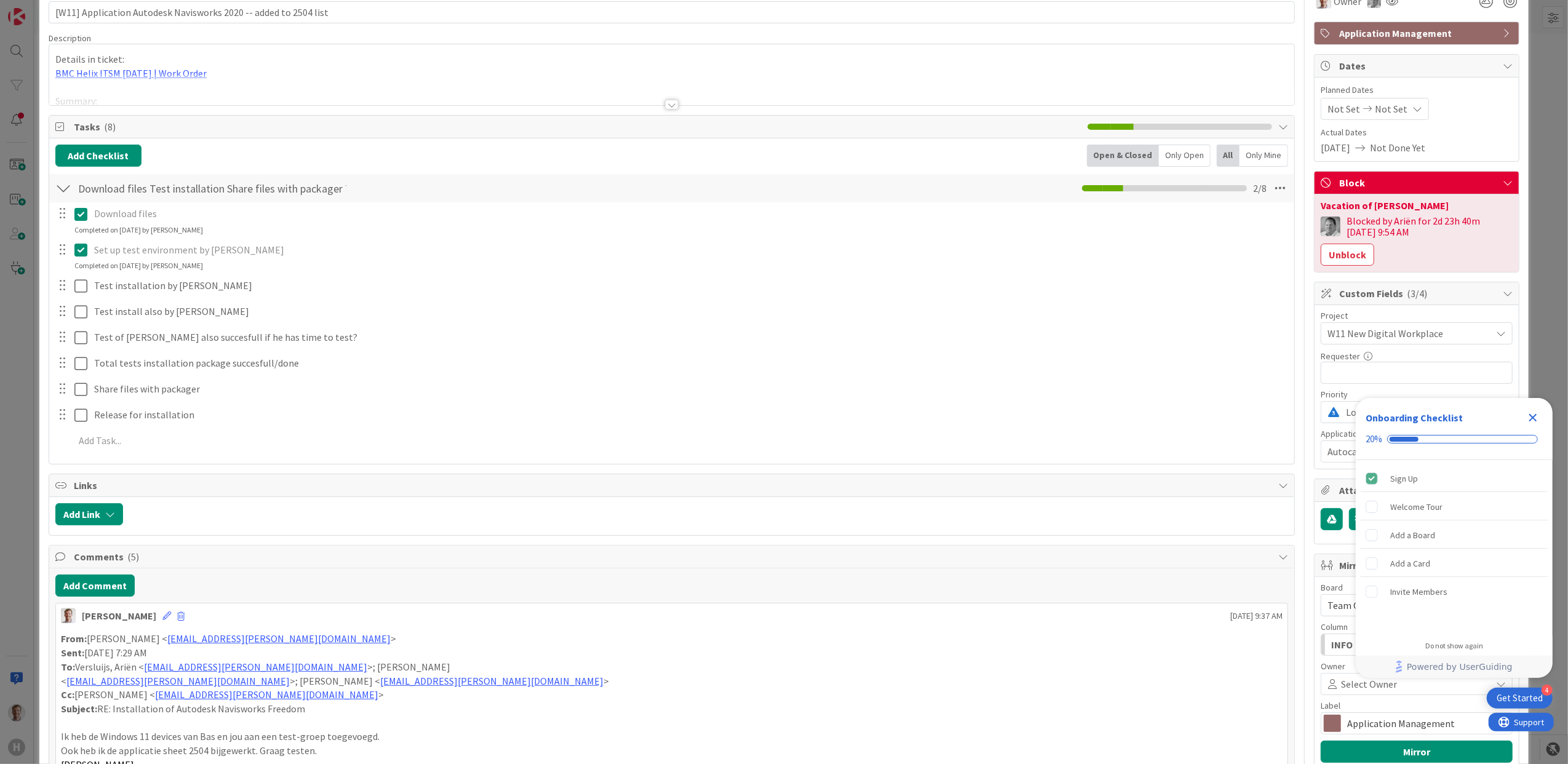
scroll to position [0, 0]
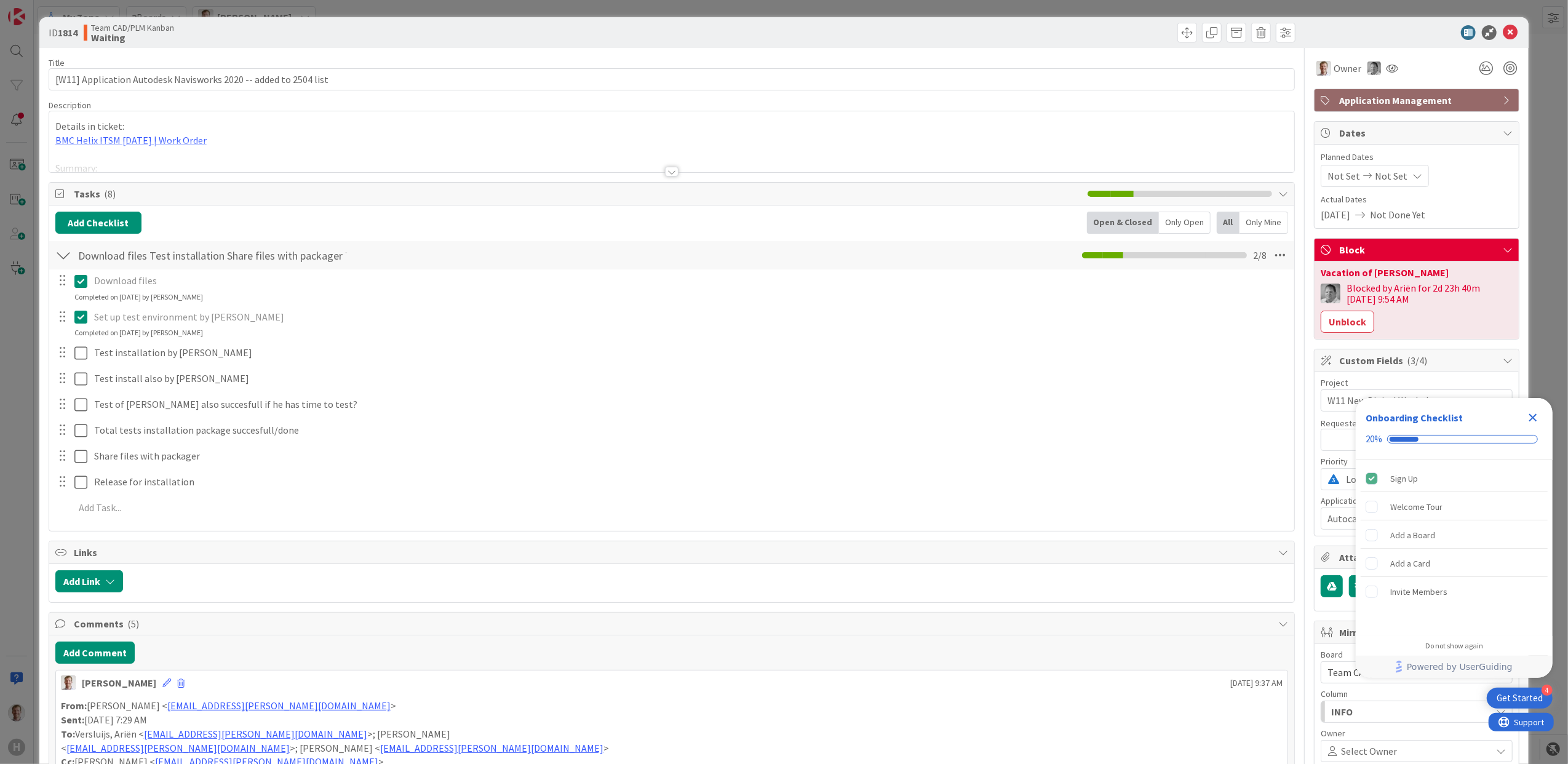
click at [665, 175] on div at bounding box center [671, 172] width 14 height 10
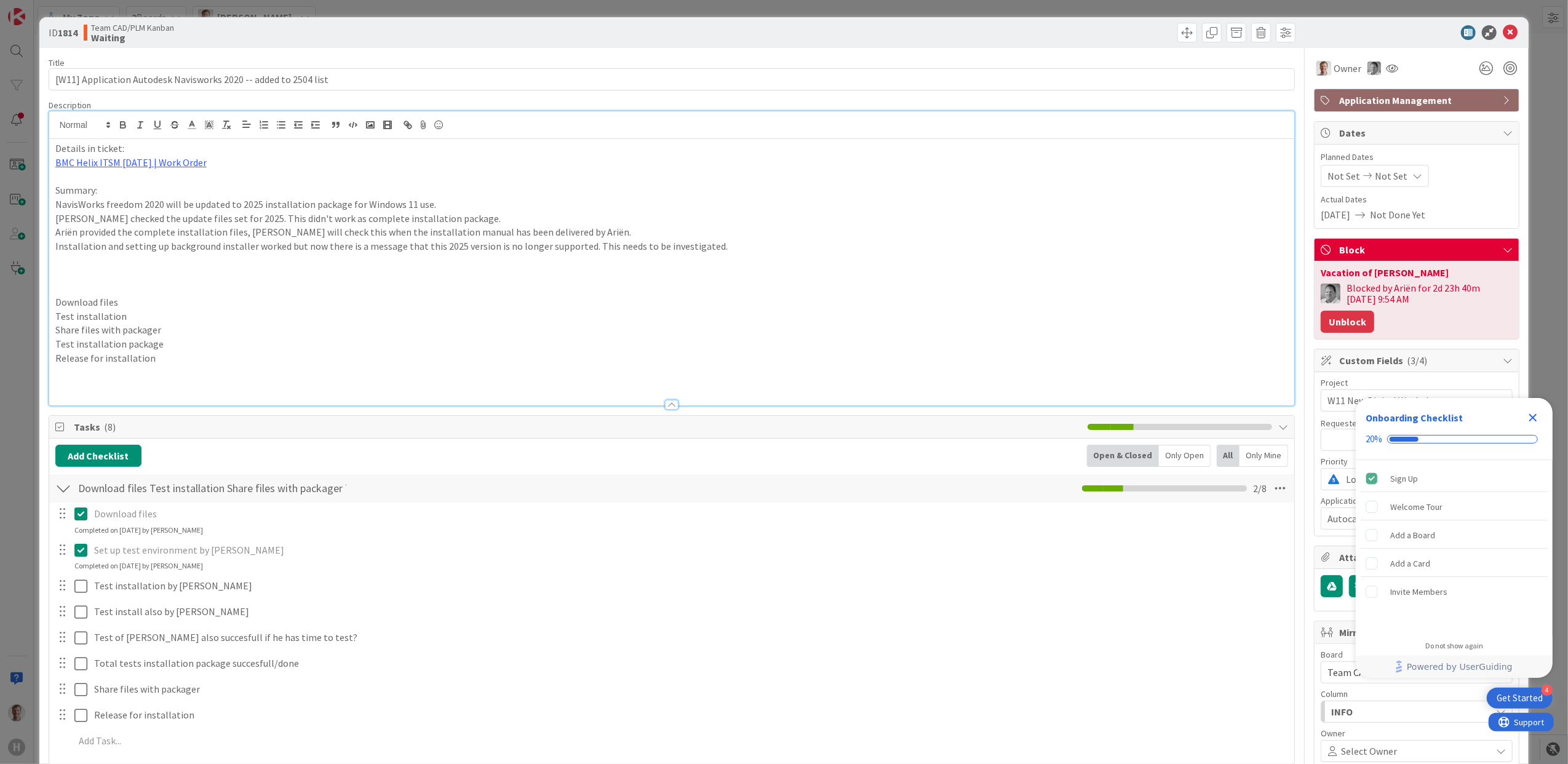
click at [1343, 320] on button "Unblock" at bounding box center [1347, 321] width 54 height 22
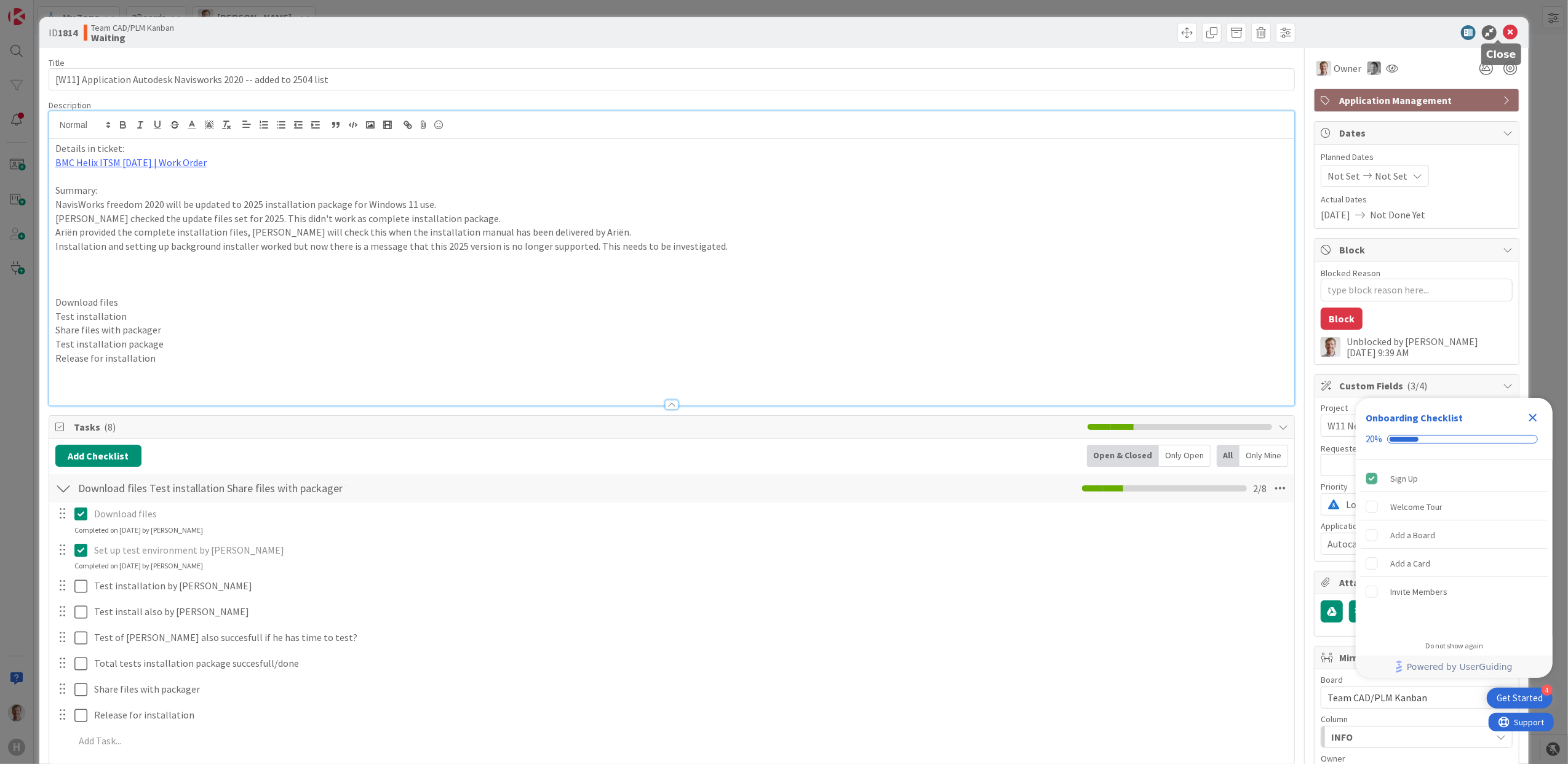
click at [1503, 33] on icon at bounding box center [1510, 33] width 15 height 15
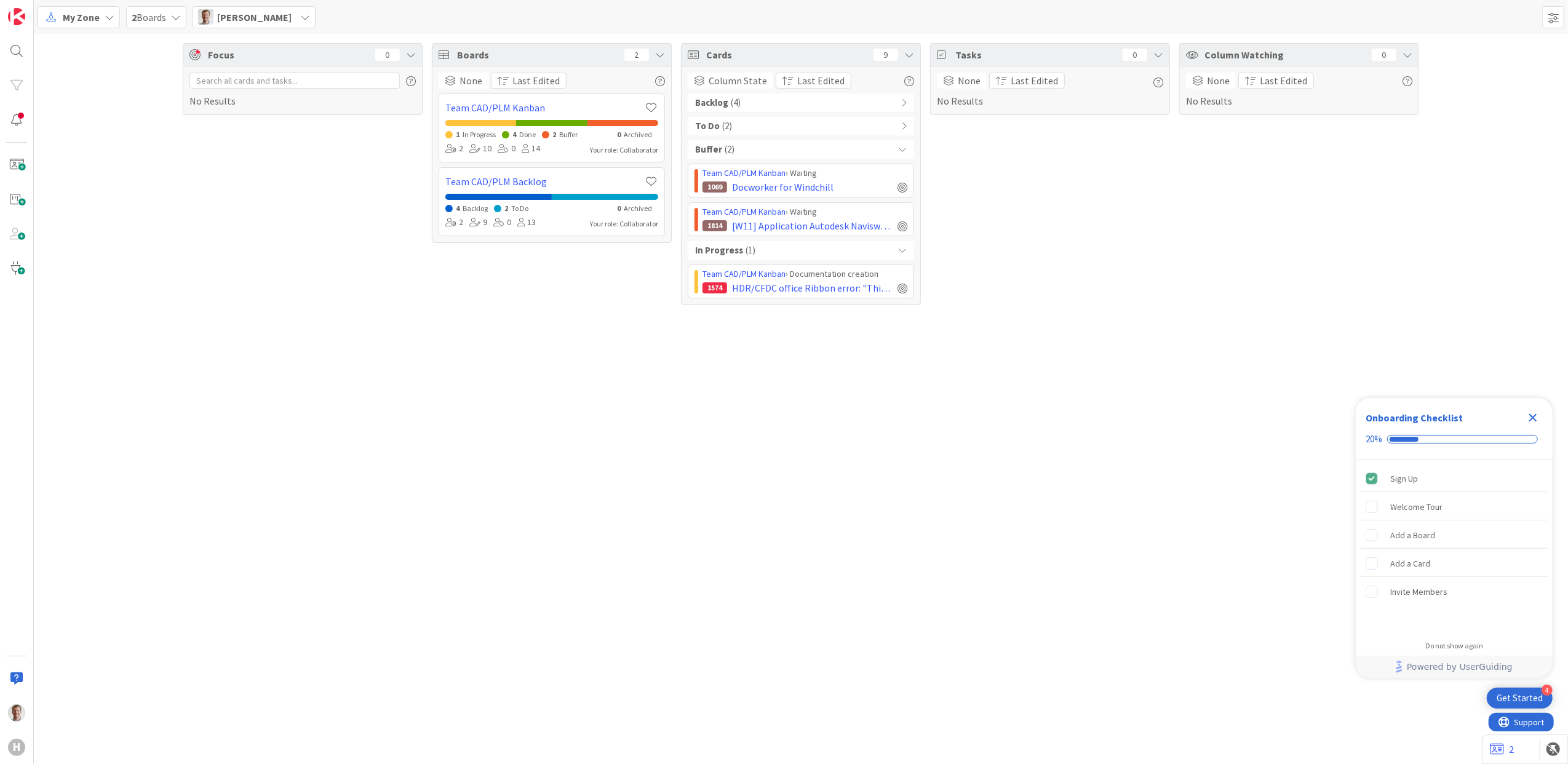
click at [655, 446] on div "Focus 0 No Results Boards 2 None Last Edited Team CAD/PLM Kanban 1 In Progress …" at bounding box center [801, 399] width 1534 height 730
click at [764, 222] on span "[W11] Application Autodesk Navisworks 2020 -- added to 2504 list" at bounding box center [813, 225] width 161 height 15
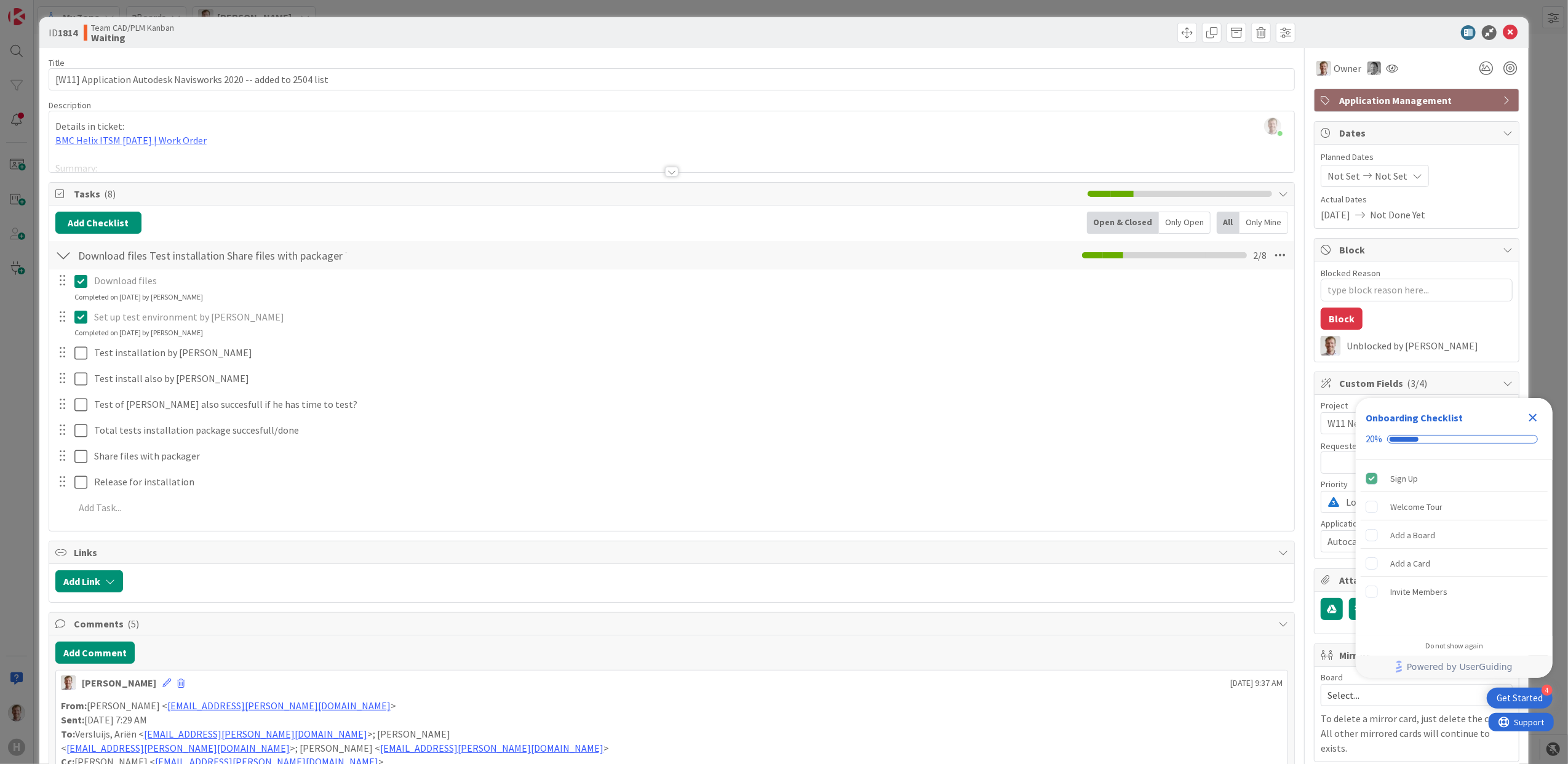
click at [103, 39] on b "Waiting" at bounding box center [132, 37] width 83 height 10
drag, startPoint x: 1533, startPoint y: 418, endPoint x: 1530, endPoint y: 424, distance: 6.7
click at [1533, 418] on icon "Close Checklist" at bounding box center [1533, 417] width 8 height 8
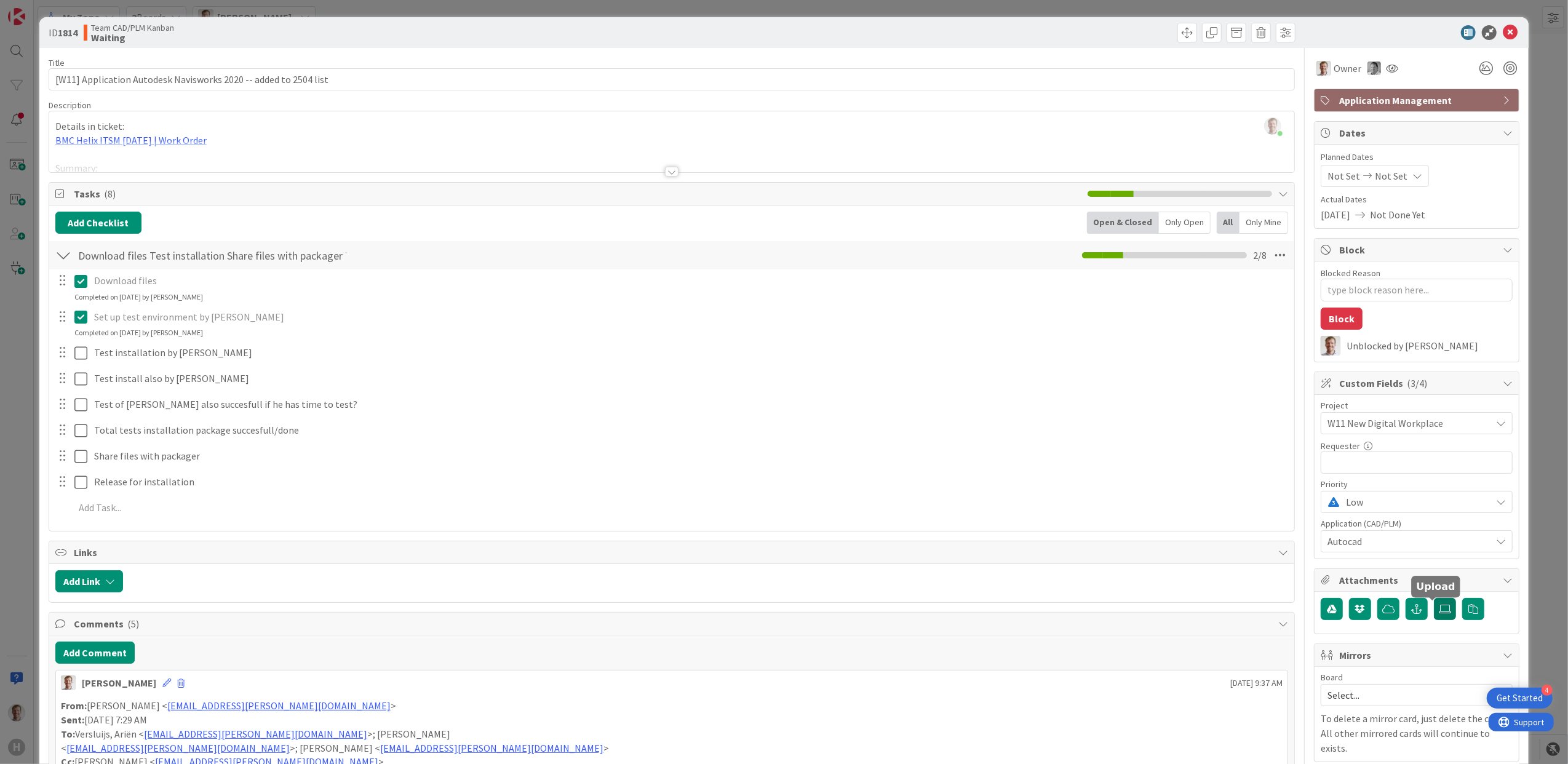
click at [1443, 613] on label at bounding box center [1445, 609] width 22 height 22
click at [1434, 598] on input "file" at bounding box center [1434, 598] width 0 height 0
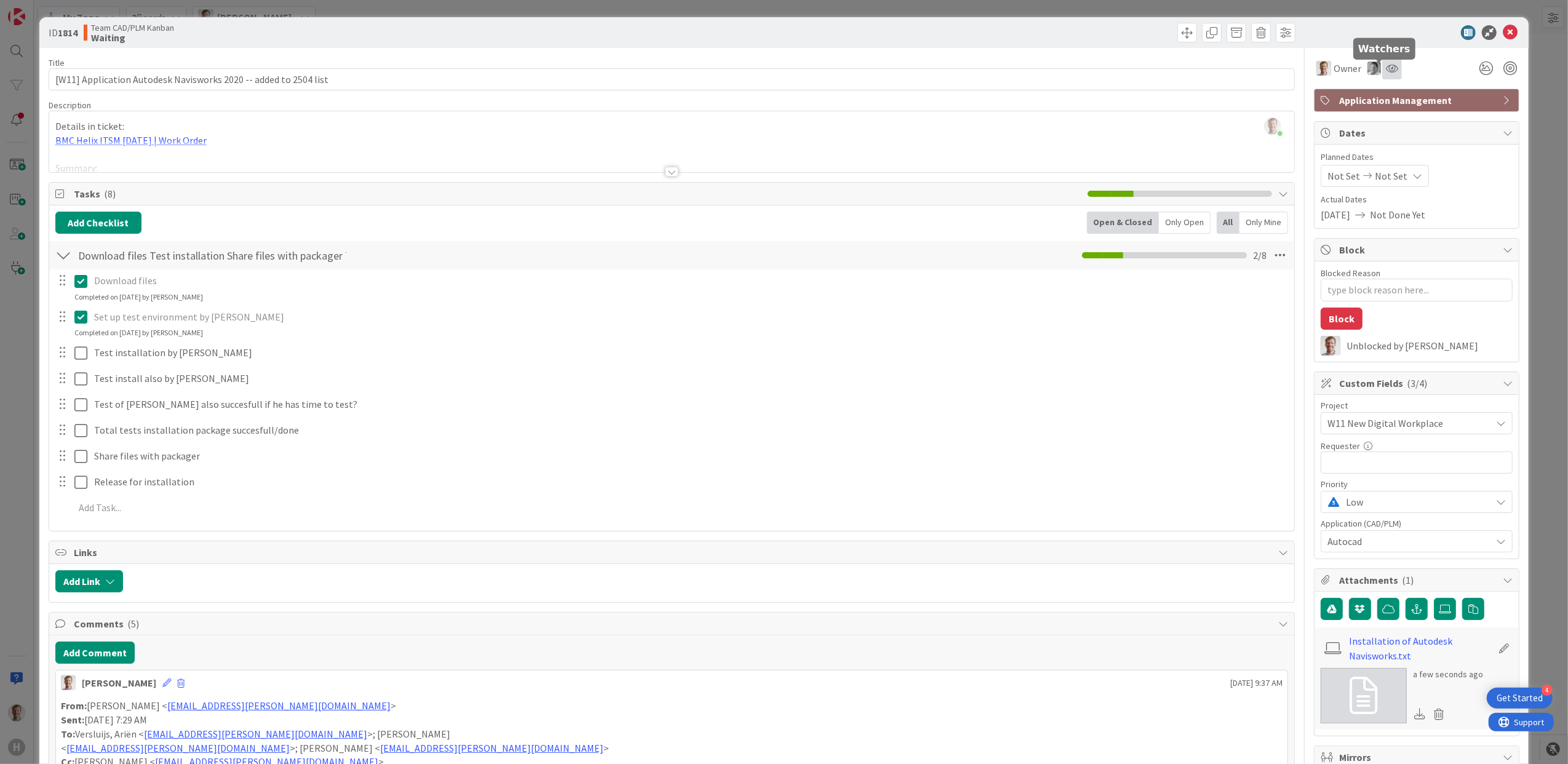
click at [1386, 69] on icon at bounding box center [1392, 68] width 12 height 10
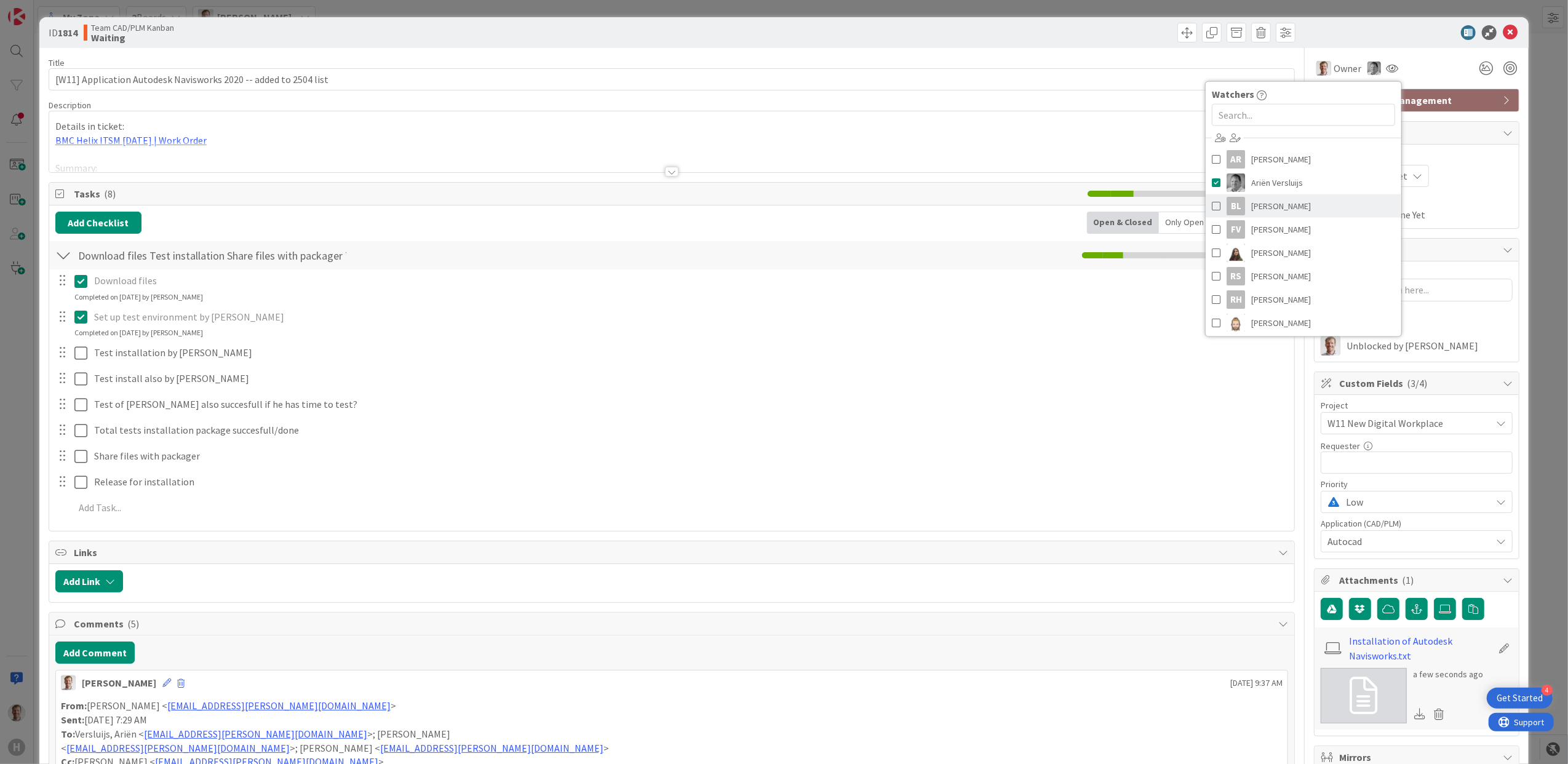
click at [1212, 203] on span at bounding box center [1215, 206] width 8 height 18
type textarea "x"
click at [1423, 42] on div "ID 1814 Team CAD/PLM Kanban Waiting" at bounding box center [784, 33] width 1490 height 31
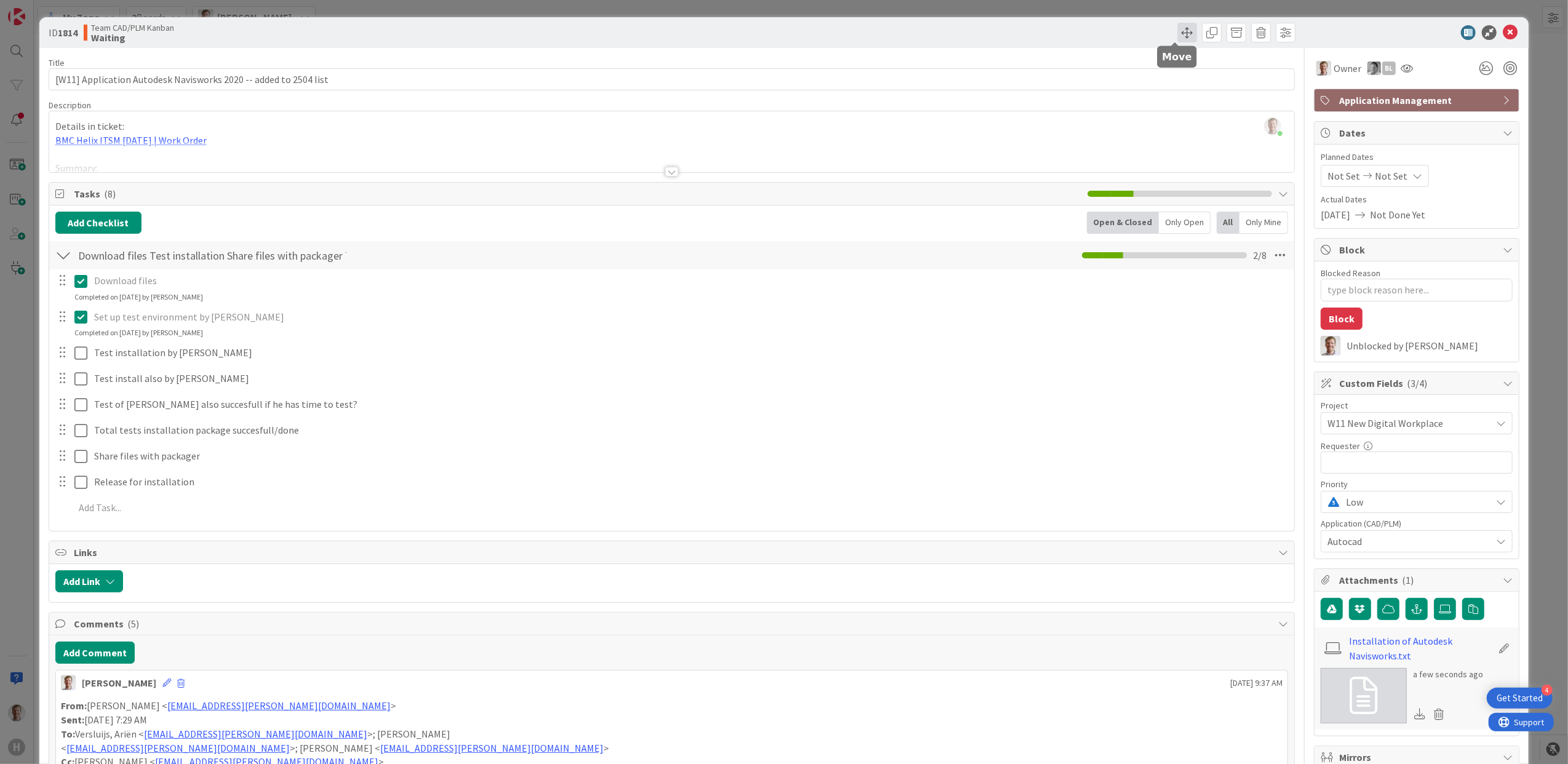
click at [1177, 31] on span at bounding box center [1187, 33] width 20 height 20
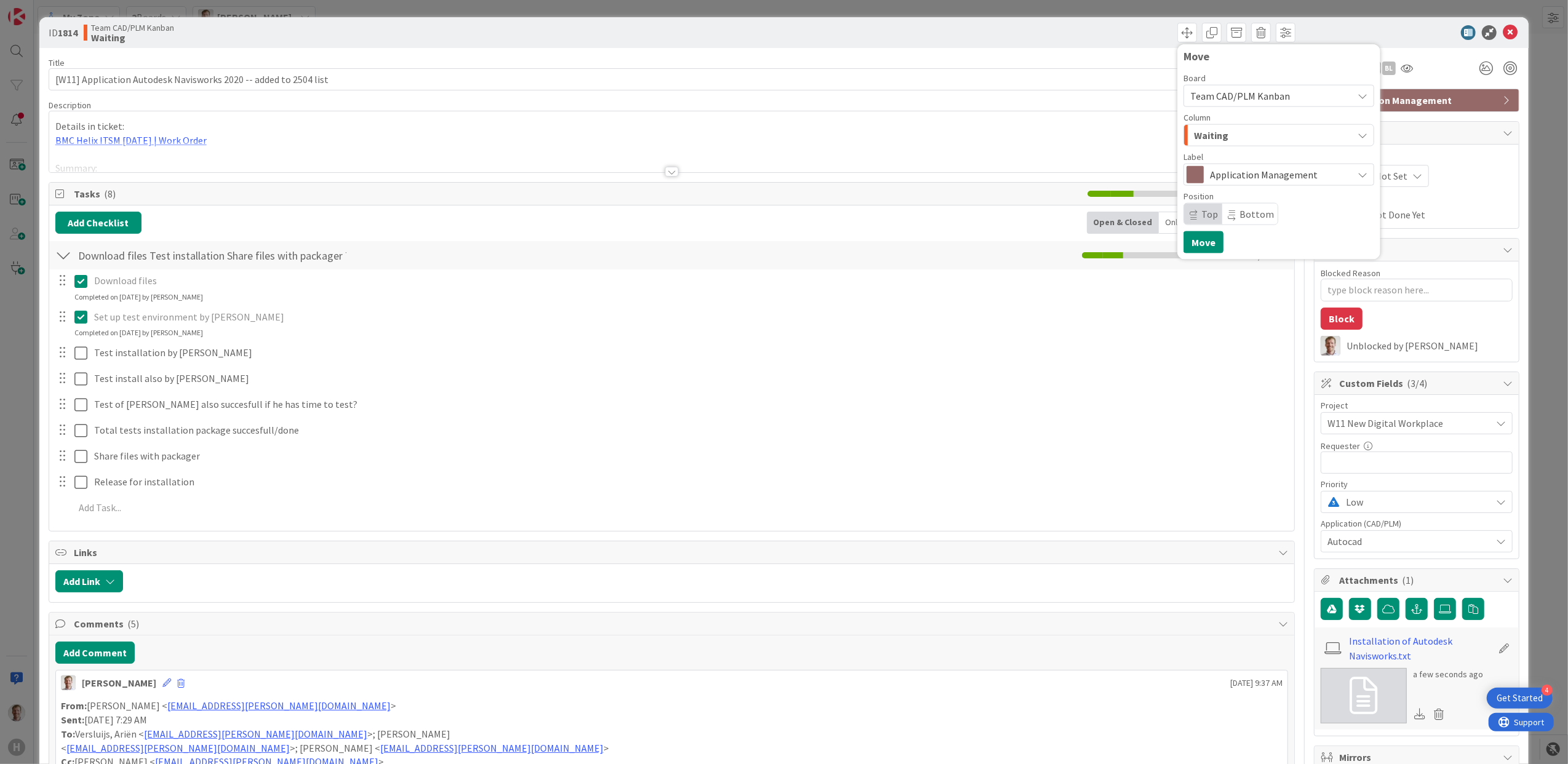
click at [1320, 133] on div "Waiting" at bounding box center [1271, 135] width 162 height 20
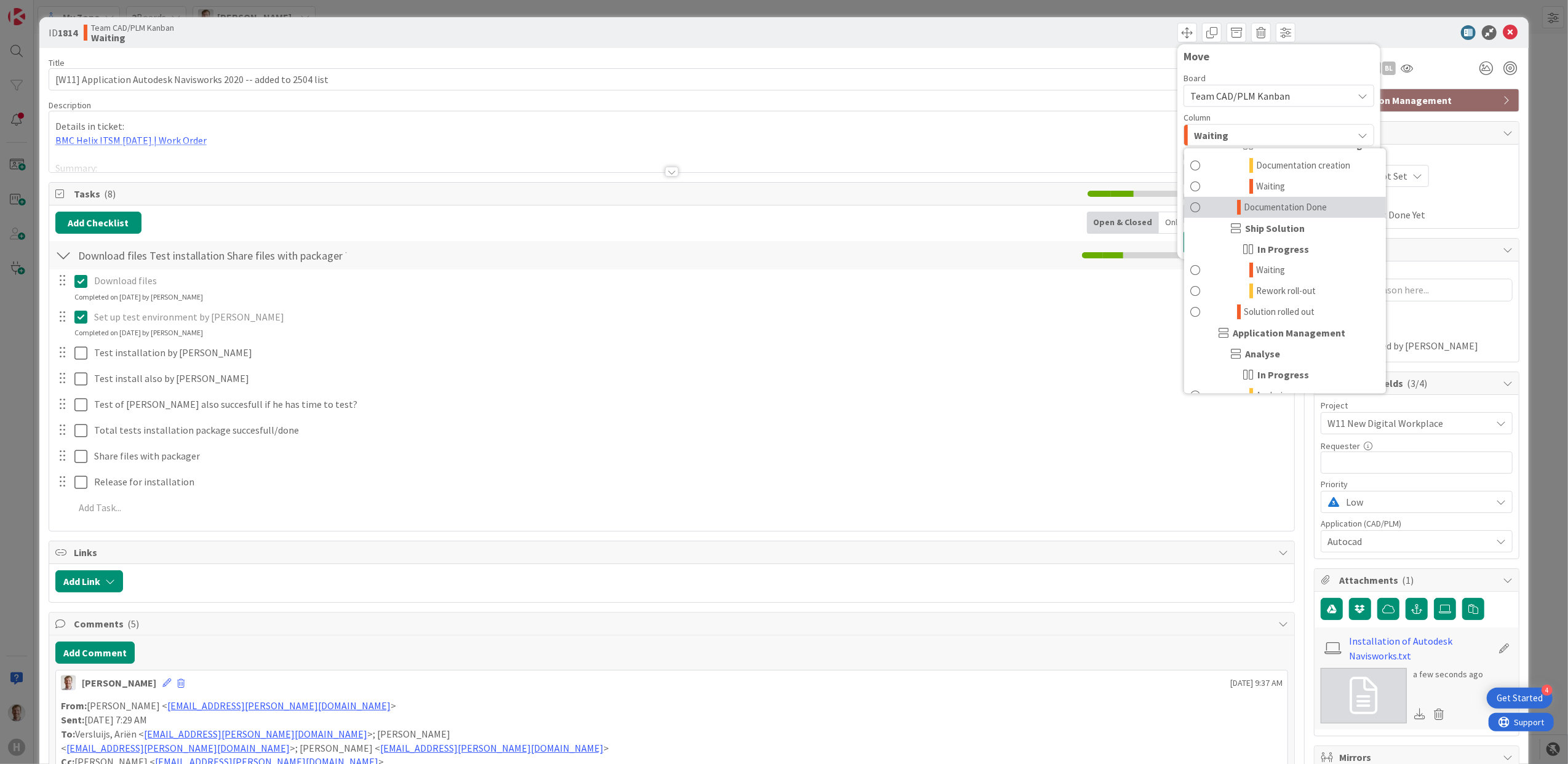
scroll to position [328, 0]
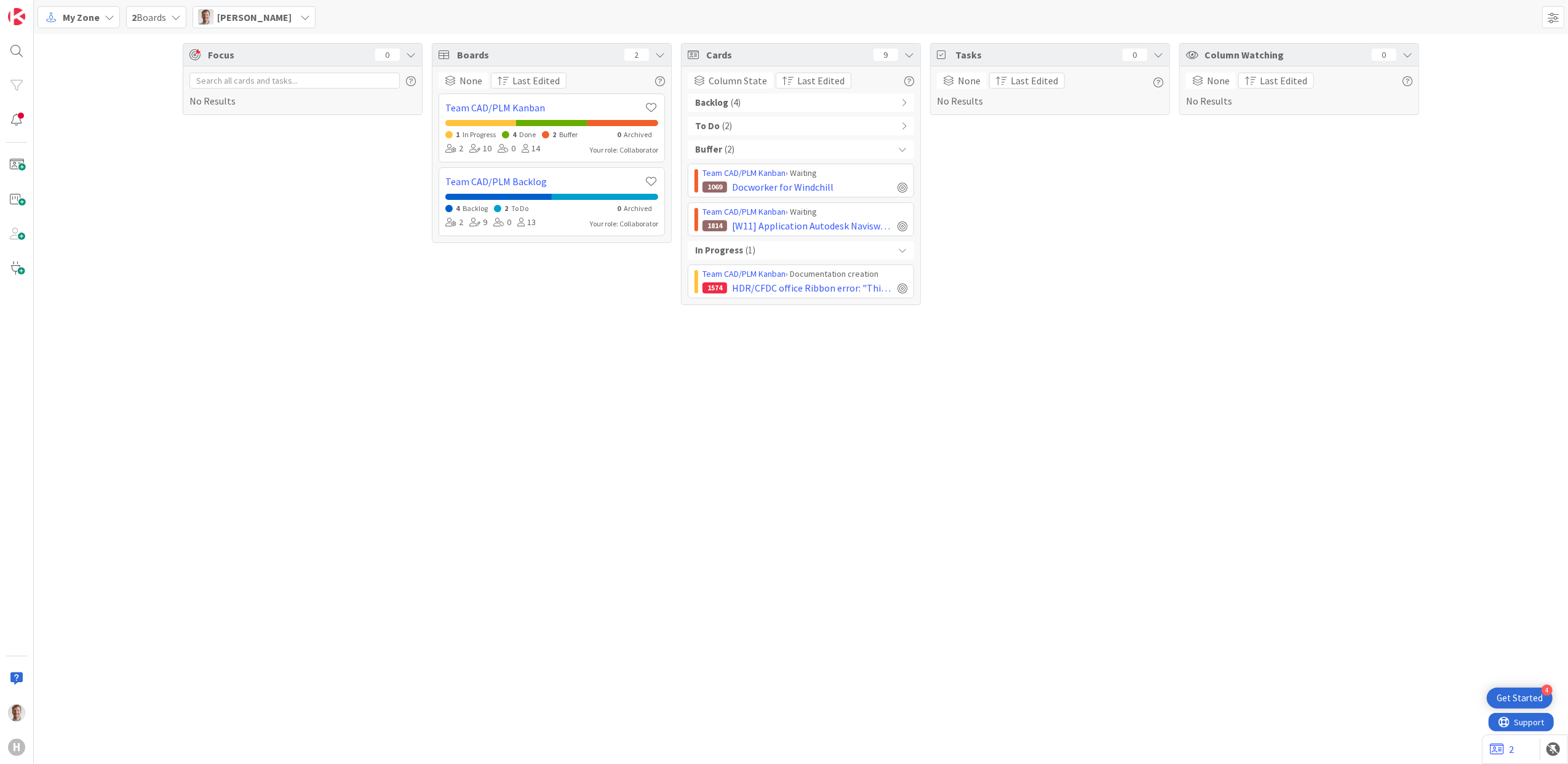
click at [1089, 229] on div "Tasks 0 None Last Edited No Results" at bounding box center [1050, 173] width 240 height 262
click at [18, 16] on img at bounding box center [16, 16] width 17 height 17
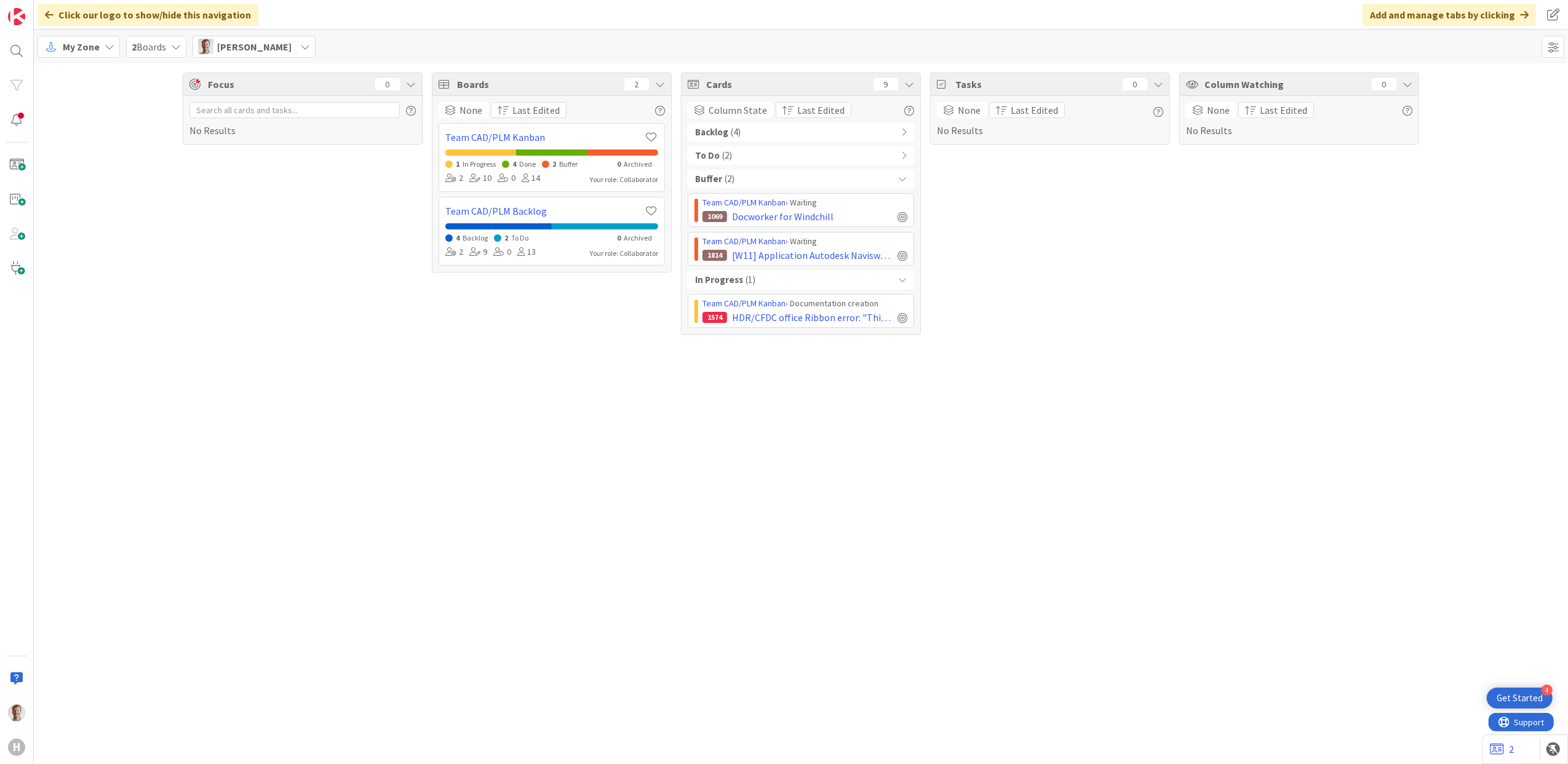
click at [70, 48] on span "My Zone" at bounding box center [81, 47] width 37 height 15
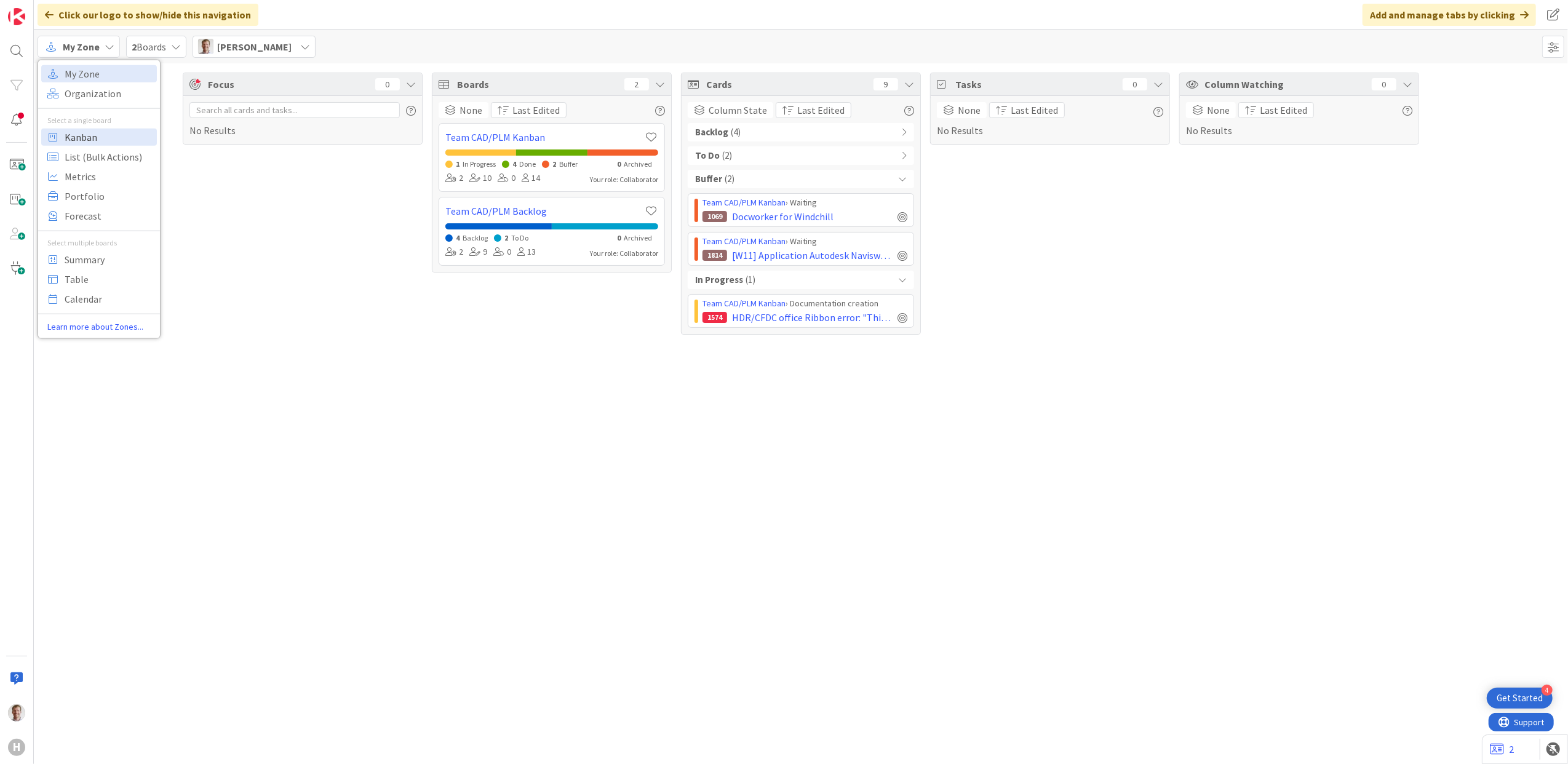
click at [100, 139] on span "Kanban" at bounding box center [109, 136] width 89 height 18
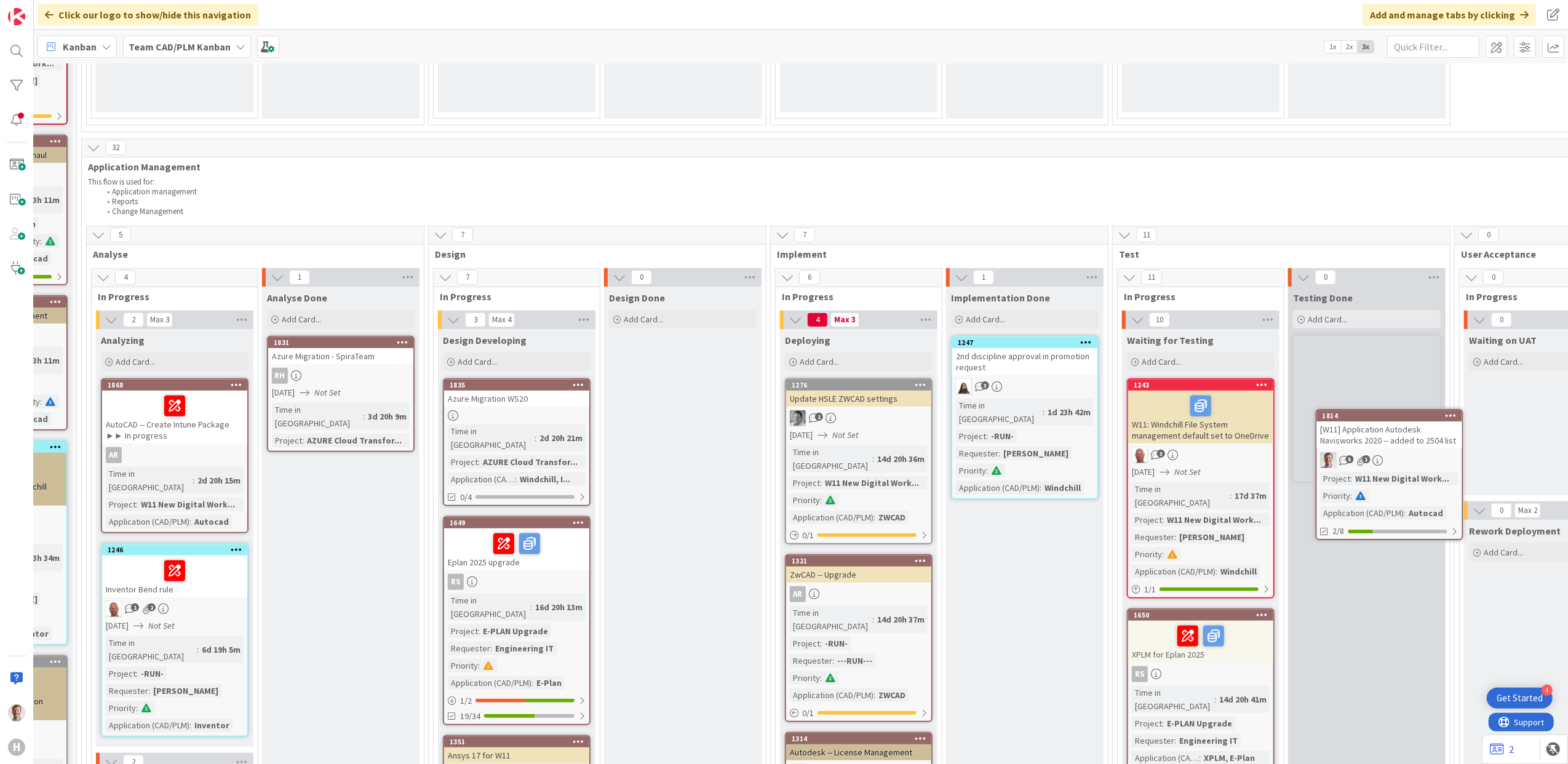
scroll to position [627, 290]
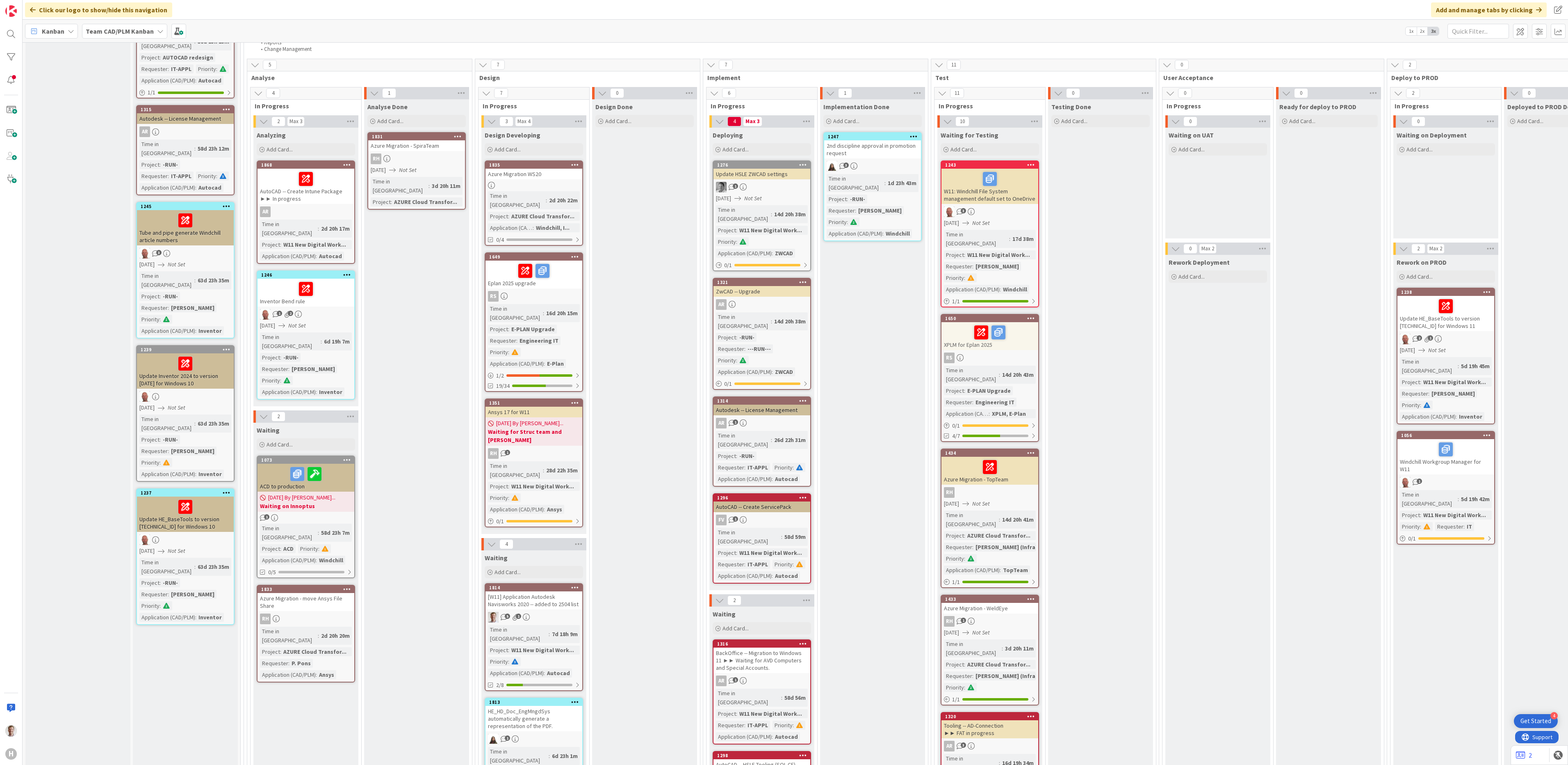
scroll to position [492, 0]
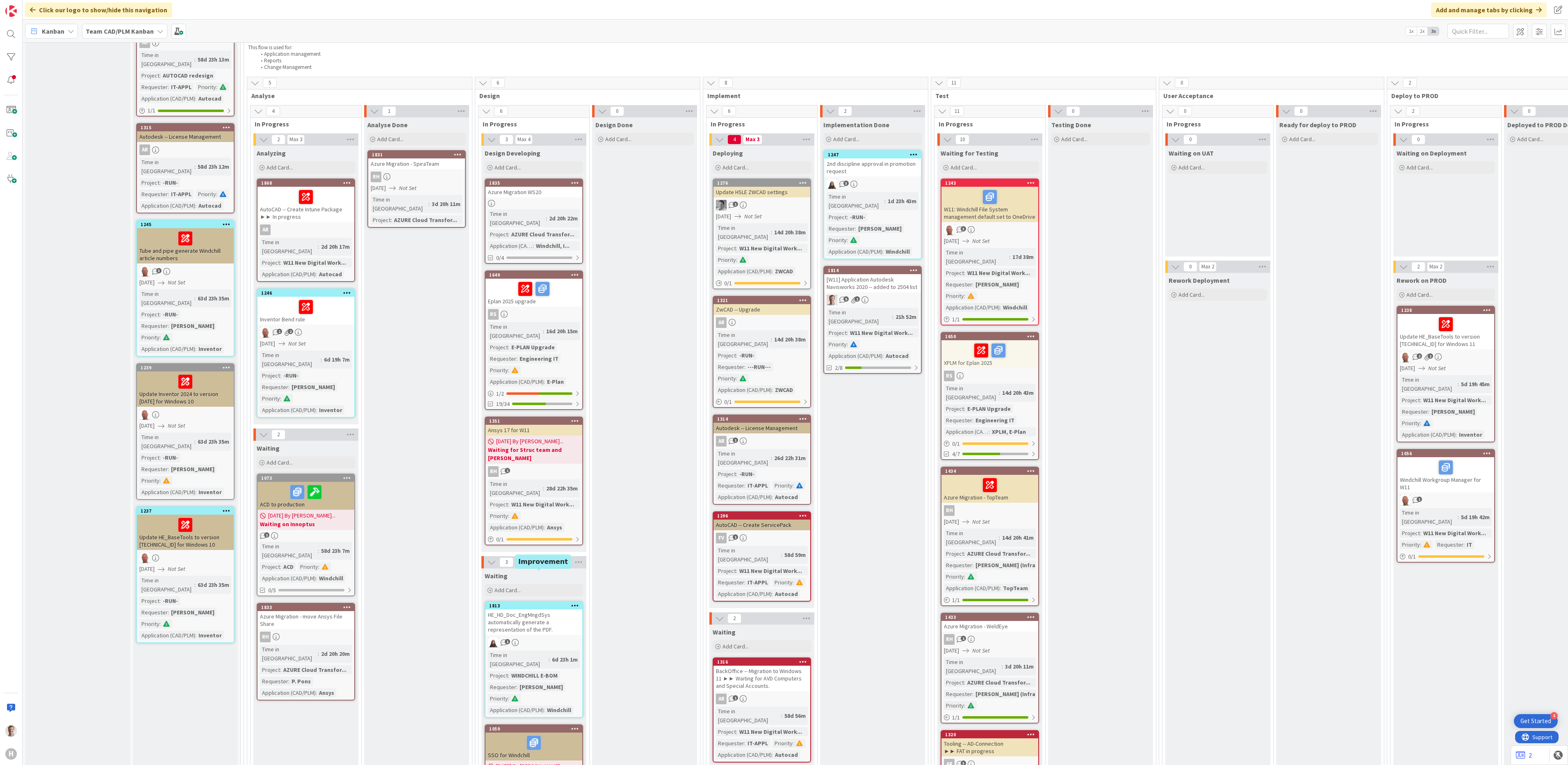
drag, startPoint x: 518, startPoint y: 574, endPoint x: 531, endPoint y: 573, distance: 13.0
click at [865, 295] on div "5 1" at bounding box center [872, 300] width 97 height 11
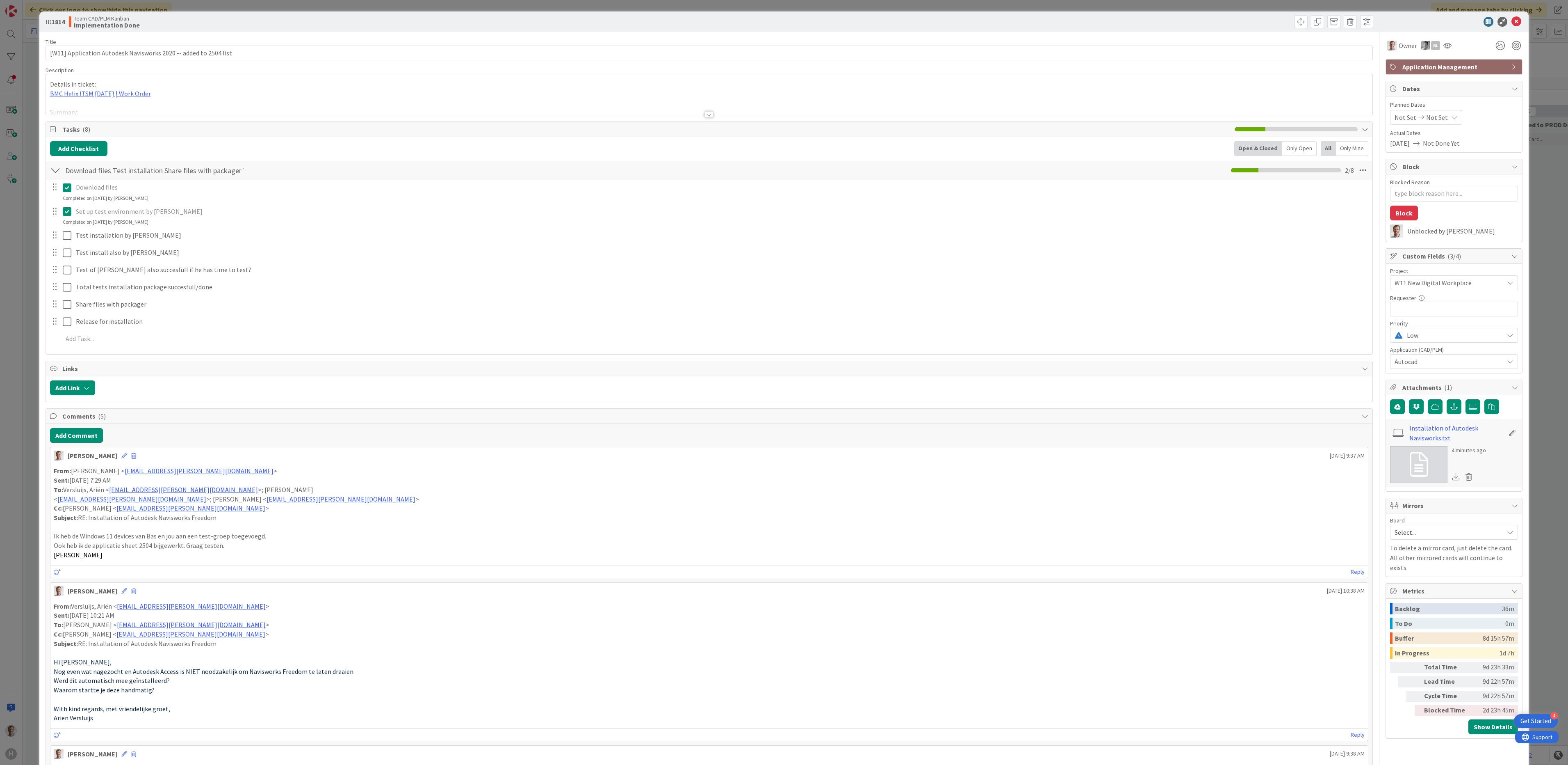
type textarea "x"
click at [1045, 22] on icon at bounding box center [1516, 22] width 10 height 10
